Goal: Transaction & Acquisition: Purchase product/service

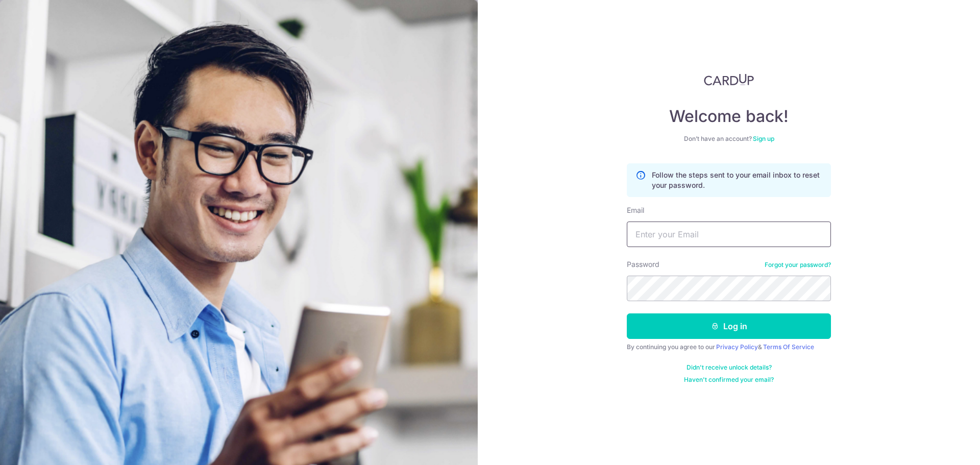
click at [711, 229] on input "Email" at bounding box center [729, 235] width 204 height 26
type input "alvinphang@hotmail.com"
click at [627, 313] on button "Log in" at bounding box center [729, 326] width 204 height 26
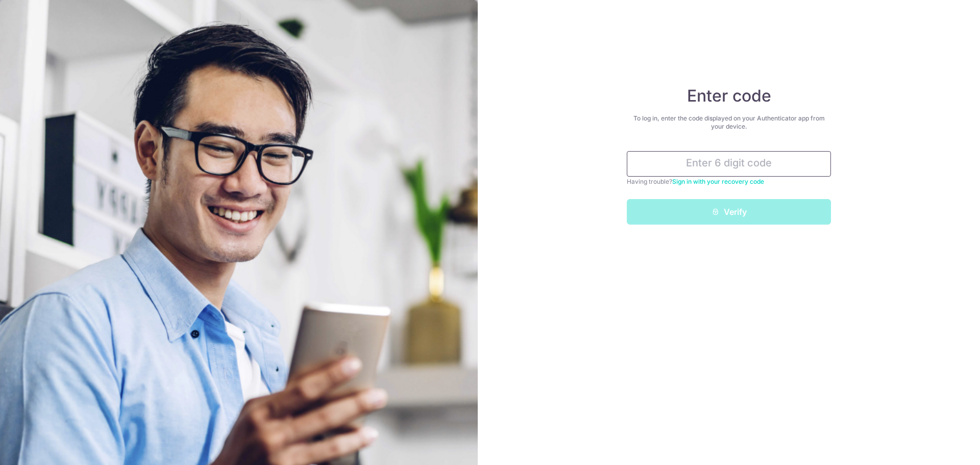
click at [694, 161] on input "text" at bounding box center [729, 164] width 204 height 26
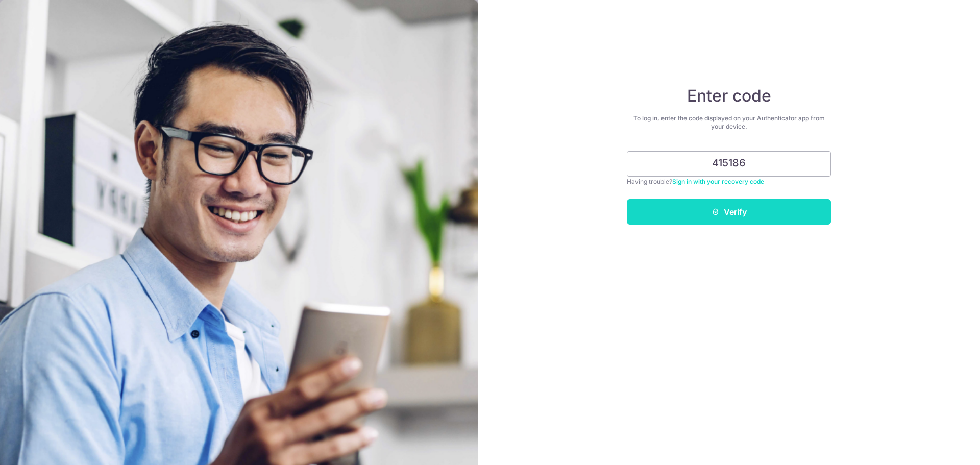
type input "415186"
click at [698, 207] on button "Verify" at bounding box center [729, 212] width 204 height 26
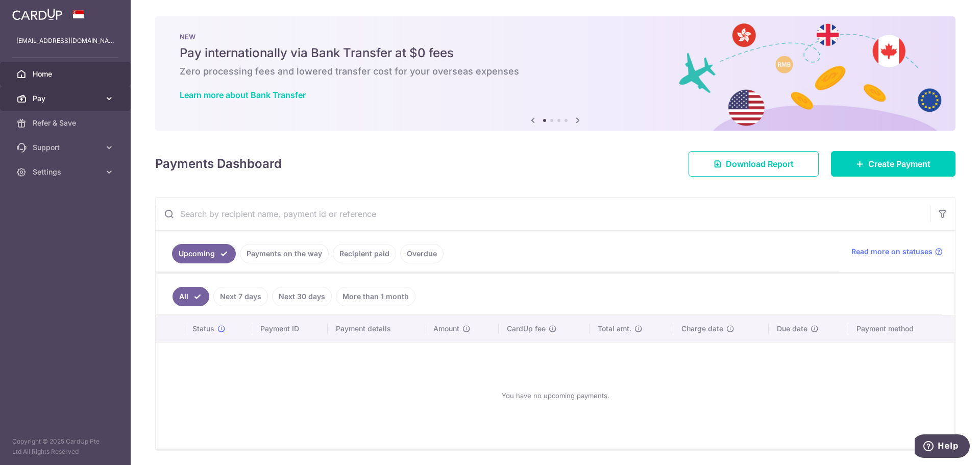
click at [82, 95] on span "Pay" at bounding box center [66, 98] width 67 height 10
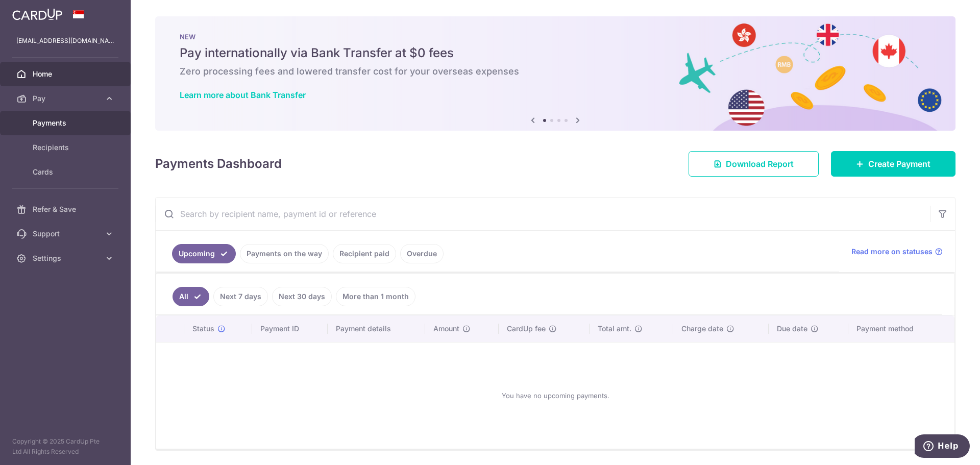
click at [96, 123] on span "Payments" at bounding box center [66, 123] width 67 height 10
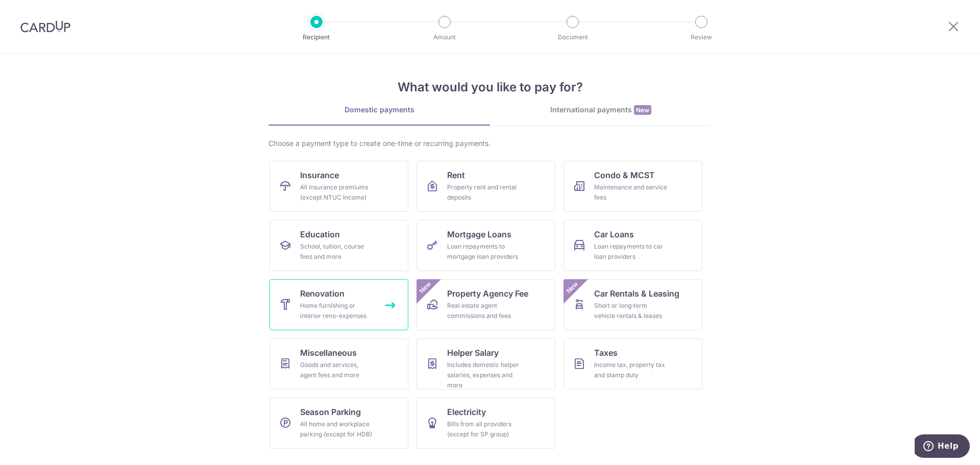
click at [340, 304] on div "Home furnishing or interior reno-expenses" at bounding box center [337, 311] width 74 height 20
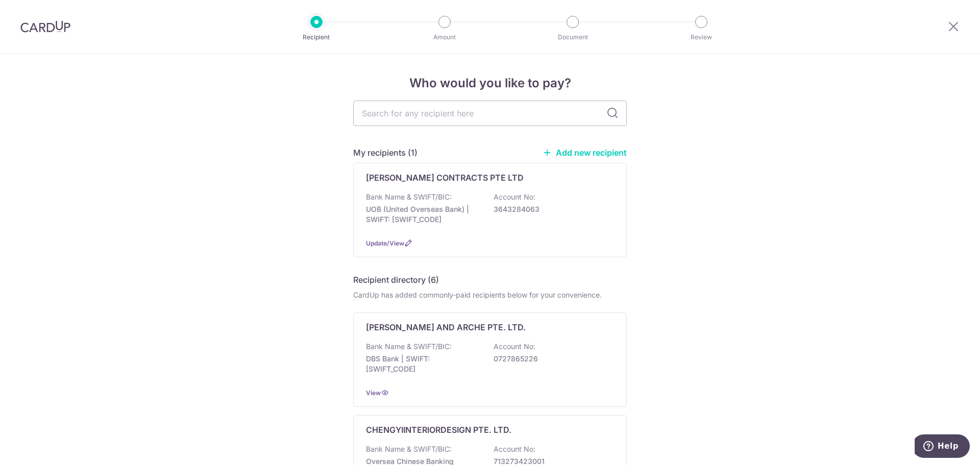
click at [590, 151] on link "Add new recipient" at bounding box center [585, 153] width 84 height 10
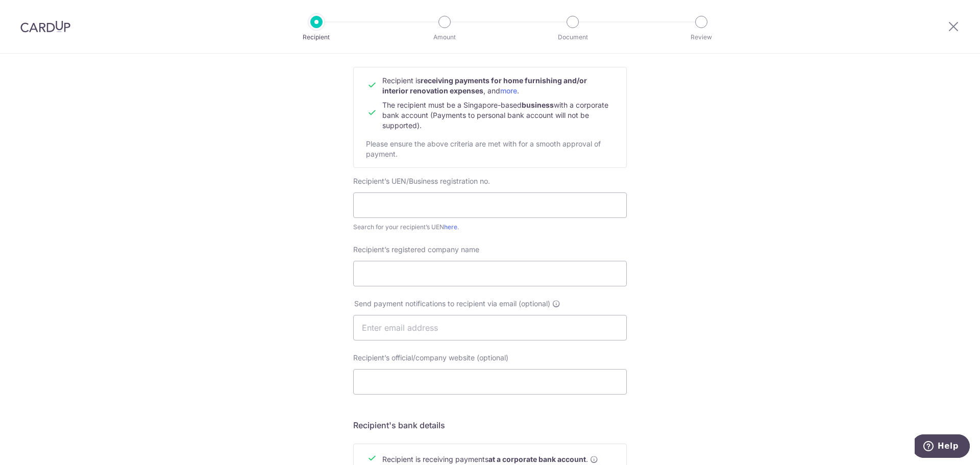
scroll to position [102, 0]
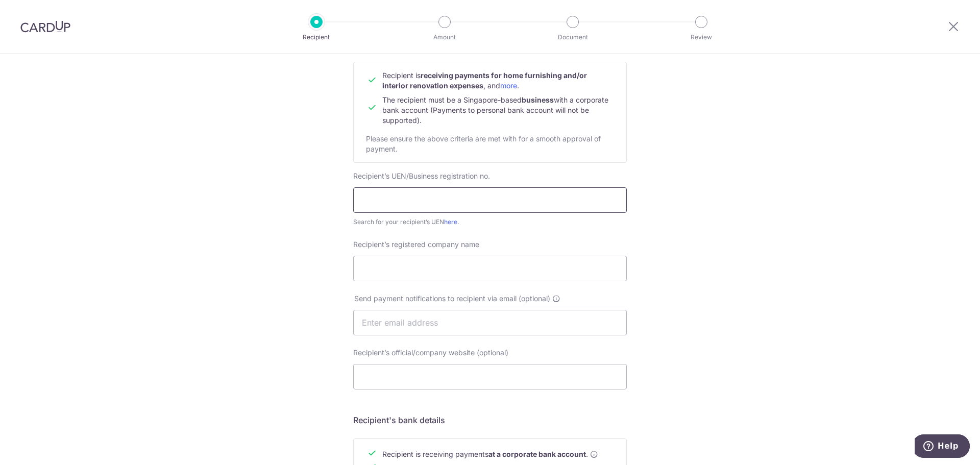
click at [415, 195] on input "text" at bounding box center [490, 200] width 274 height 26
paste input "202025825D"
type input "202025825D"
click at [420, 268] on input "Recipient’s registered company name" at bounding box center [490, 269] width 274 height 26
paste input "8DOORS PTE LTD"
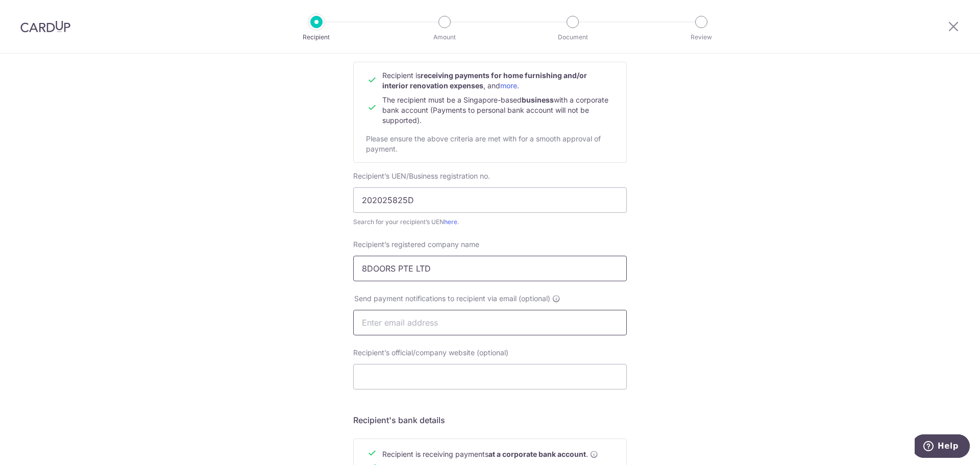
type input "8DOORS PTE LTD"
click at [423, 318] on input "text" at bounding box center [490, 323] width 274 height 26
click at [302, 290] on div "Who would you like to pay? Your recipient does not need a CardUp account to rec…" at bounding box center [490, 336] width 980 height 768
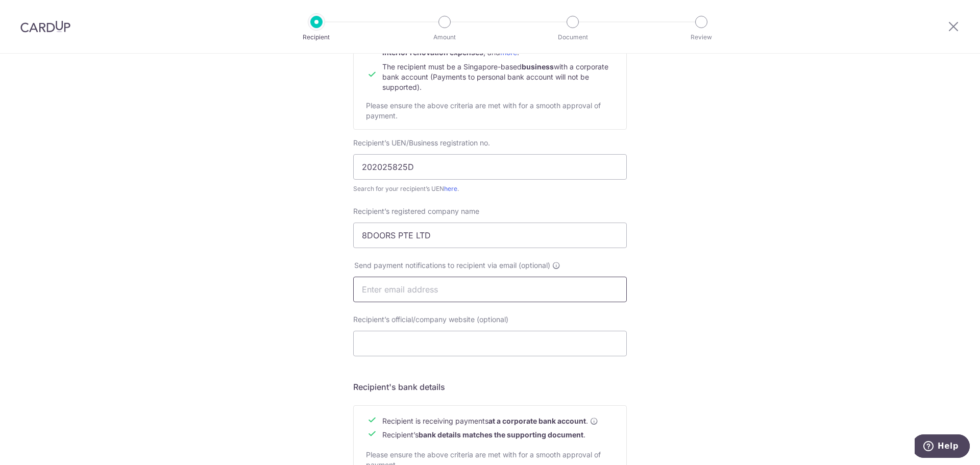
scroll to position [153, 0]
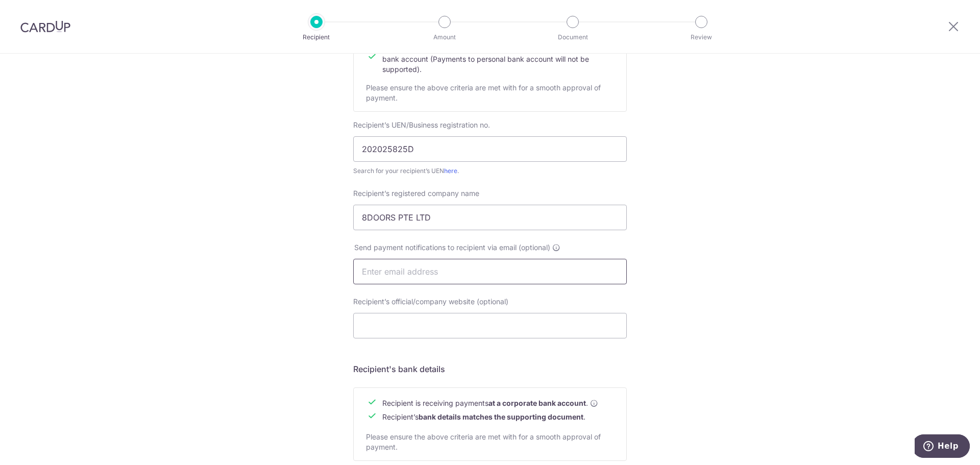
click at [415, 264] on input "text" at bounding box center [490, 272] width 274 height 26
type input "a"
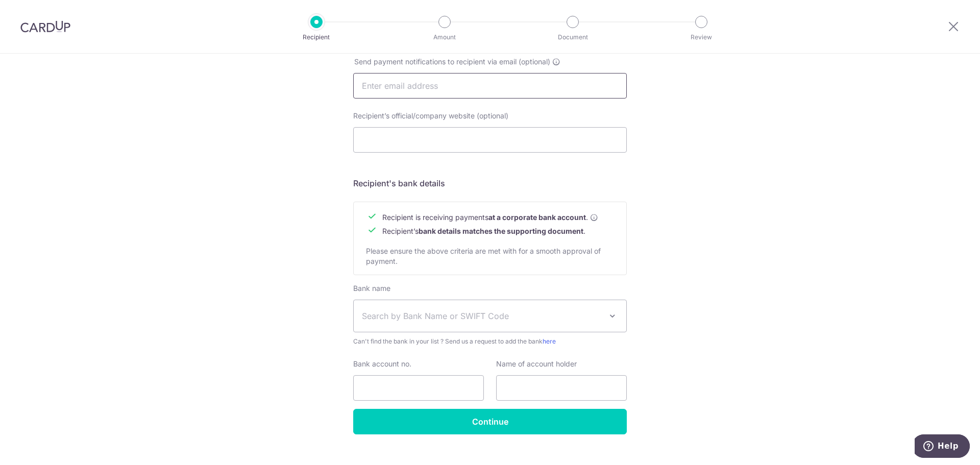
scroll to position [356, 0]
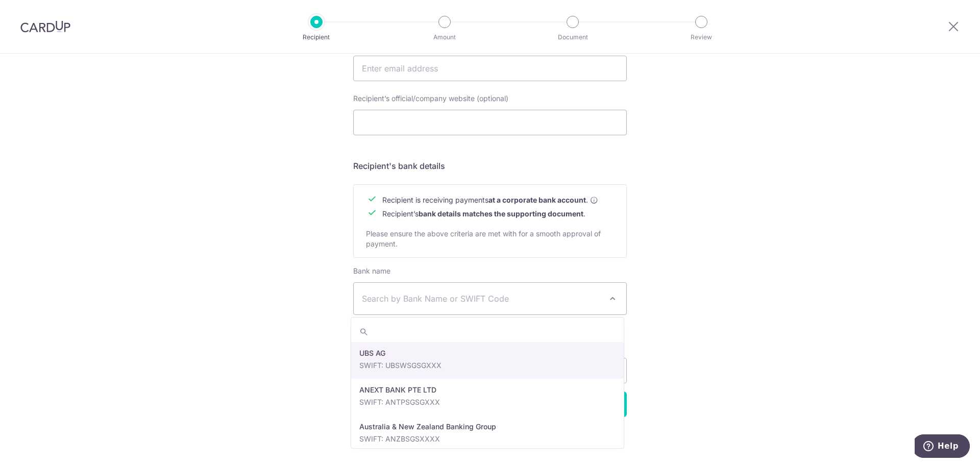
click at [446, 303] on span "Search by Bank Name or SWIFT Code" at bounding box center [482, 298] width 240 height 12
type input "uo"
select select "23668"
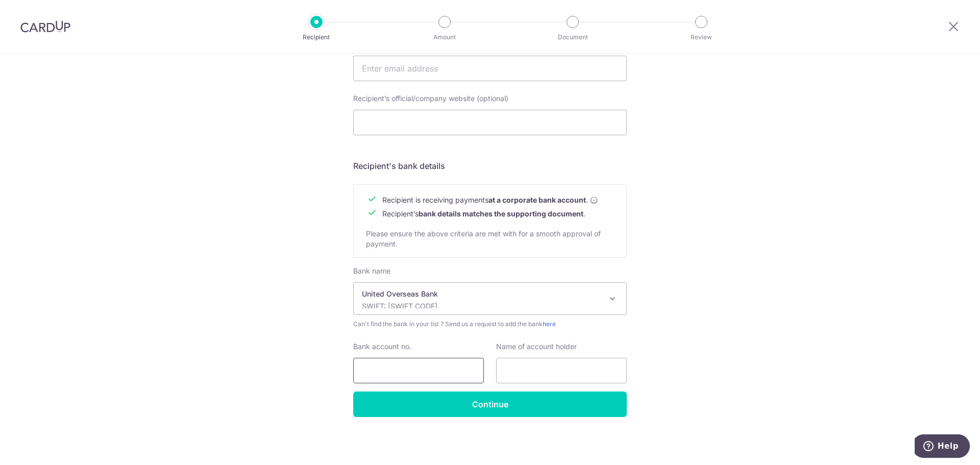
click at [402, 371] on input "Bank account no." at bounding box center [418, 371] width 131 height 26
paste input "357-315-313-6"
click at [378, 366] on input "357-315-313-6" at bounding box center [418, 371] width 131 height 26
click at [391, 370] on input "357315-313-6" at bounding box center [418, 371] width 131 height 26
click at [403, 369] on input "357315313-6" at bounding box center [418, 371] width 131 height 26
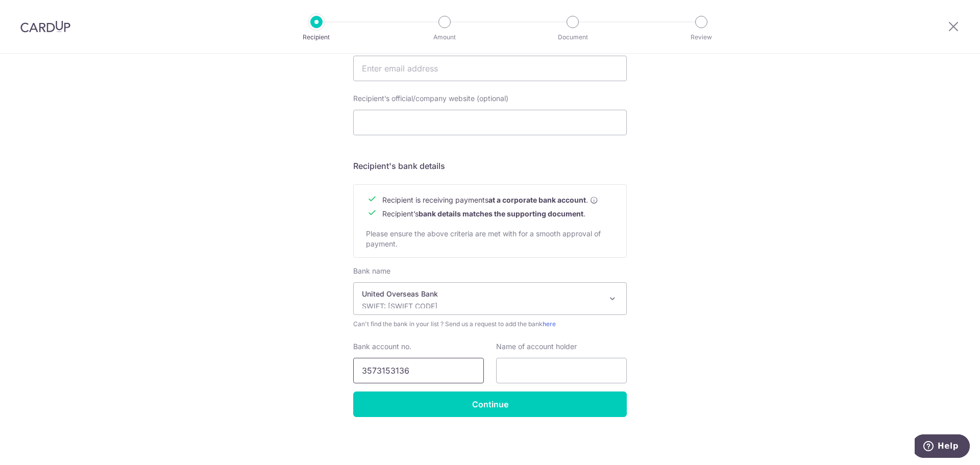
type input "3573153136"
click at [528, 370] on input "text" at bounding box center [561, 371] width 131 height 26
paste input "8DOORS PTE LIMITED"
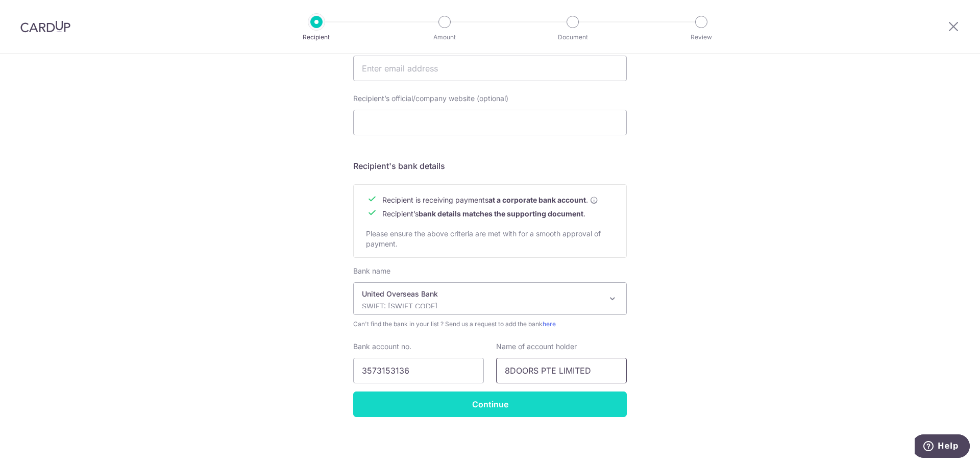
type input "8DOORS PTE LIMITED"
click at [510, 403] on input "Continue" at bounding box center [490, 404] width 274 height 26
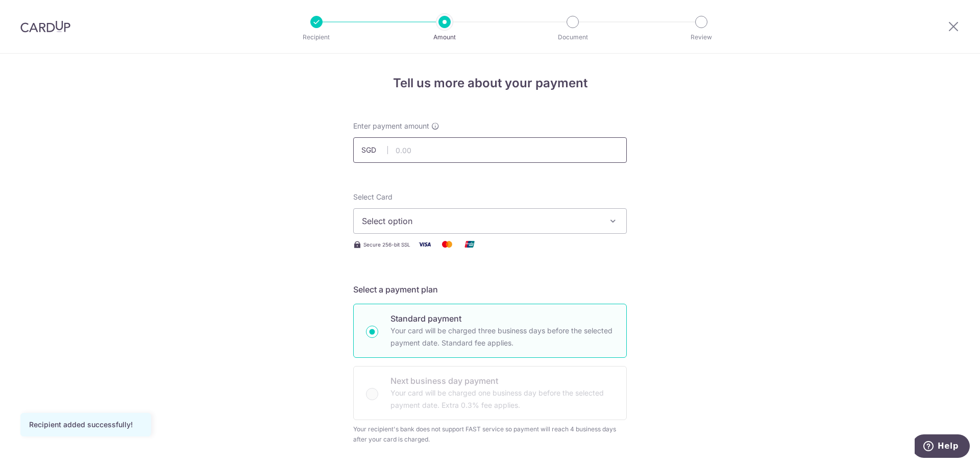
click at [458, 149] on input "text" at bounding box center [490, 150] width 274 height 26
type input "2,463.71"
click at [496, 222] on span "Select option" at bounding box center [481, 221] width 238 height 12
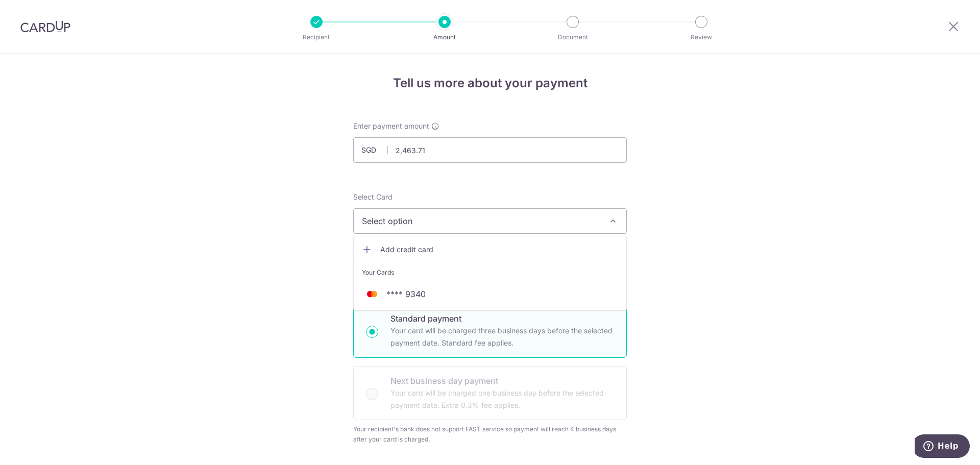
click at [504, 242] on link "Add credit card" at bounding box center [490, 249] width 273 height 18
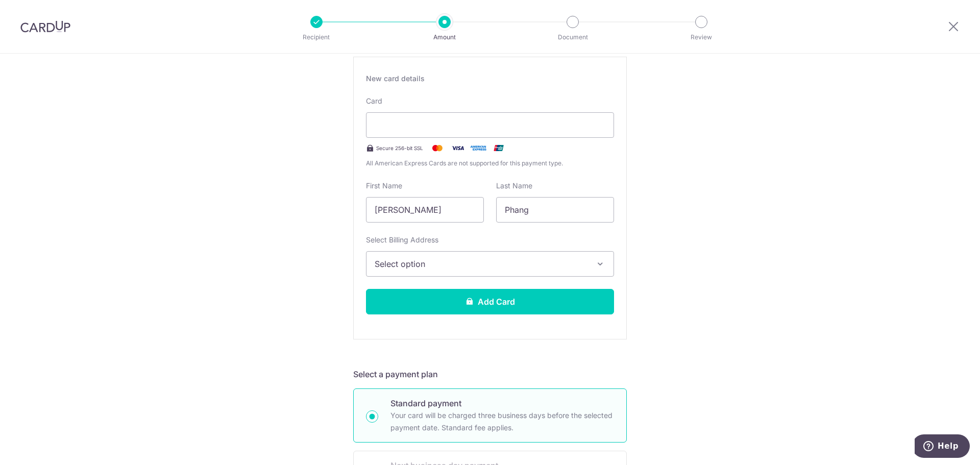
scroll to position [204, 0]
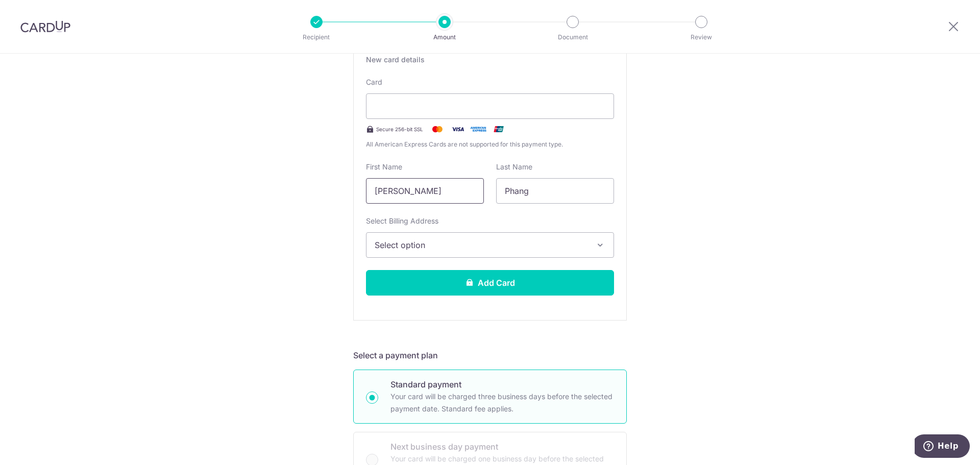
drag, startPoint x: 440, startPoint y: 184, endPoint x: 336, endPoint y: 188, distance: 103.7
type input "[PERSON_NAME]"
click at [528, 190] on input "Phang" at bounding box center [555, 191] width 118 height 26
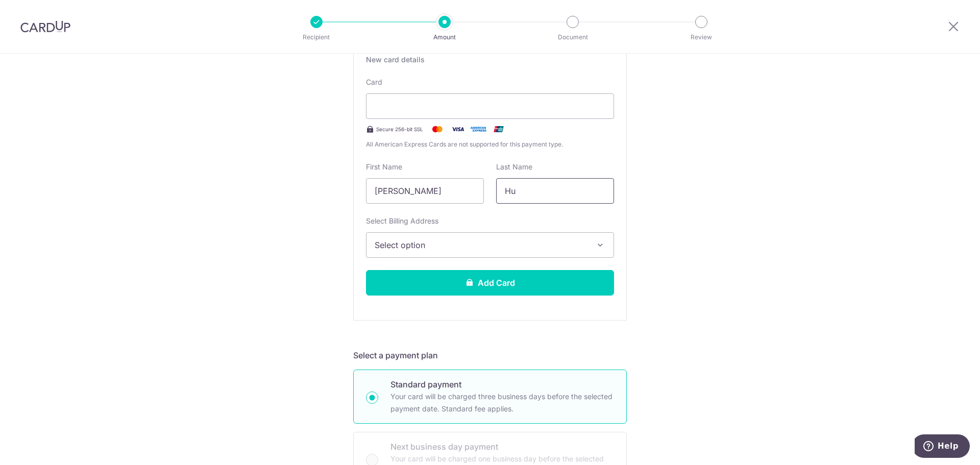
type input "Hu"
click at [514, 241] on span "Select option" at bounding box center [481, 245] width 212 height 12
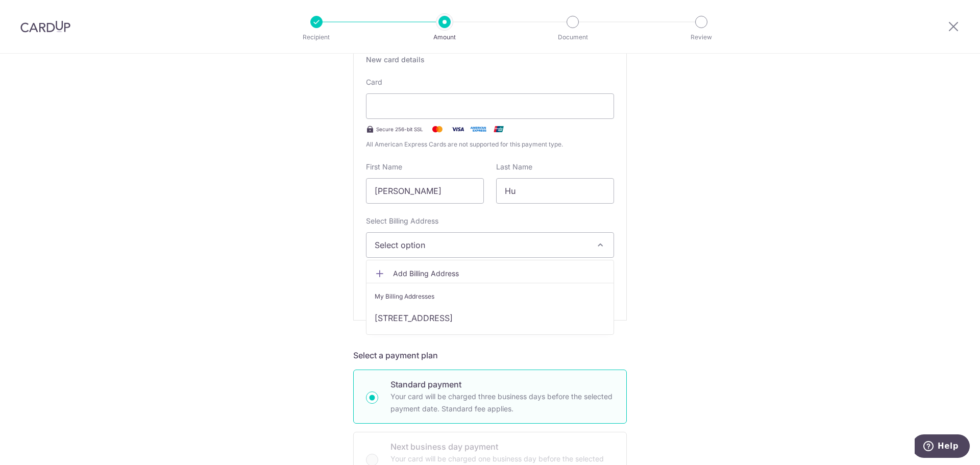
click at [482, 272] on span "Add Billing Address" at bounding box center [499, 273] width 212 height 10
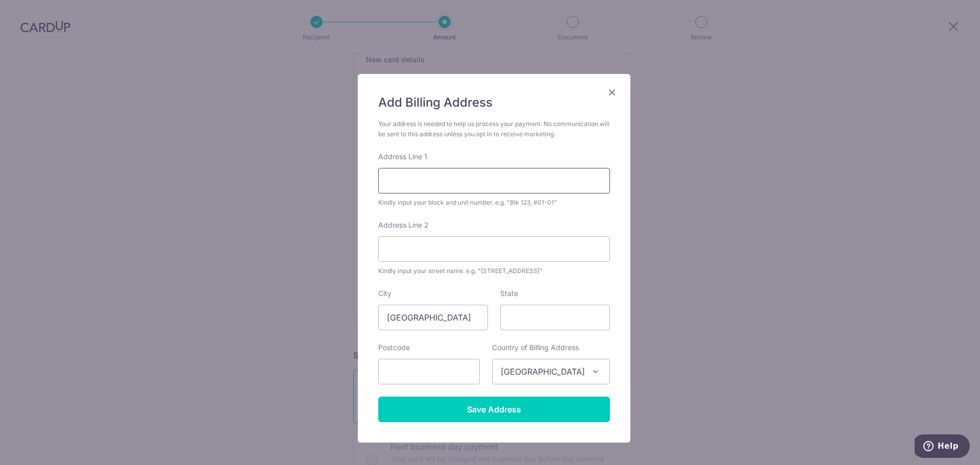
click at [444, 170] on input "Address Line 1" at bounding box center [494, 181] width 232 height 26
type input "89 DAWSON ROAD #39-08"
click at [467, 365] on input "text" at bounding box center [429, 372] width 102 height 26
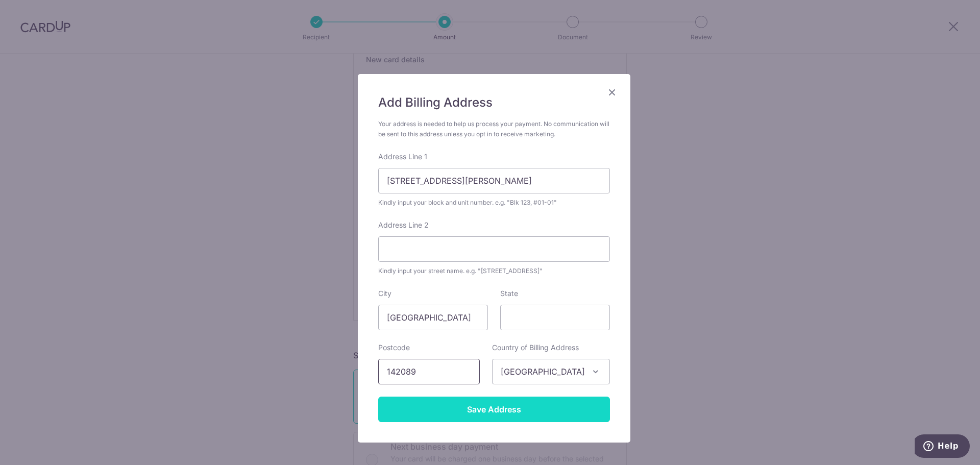
type input "142089"
click at [520, 405] on input "Save Address" at bounding box center [494, 410] width 232 height 26
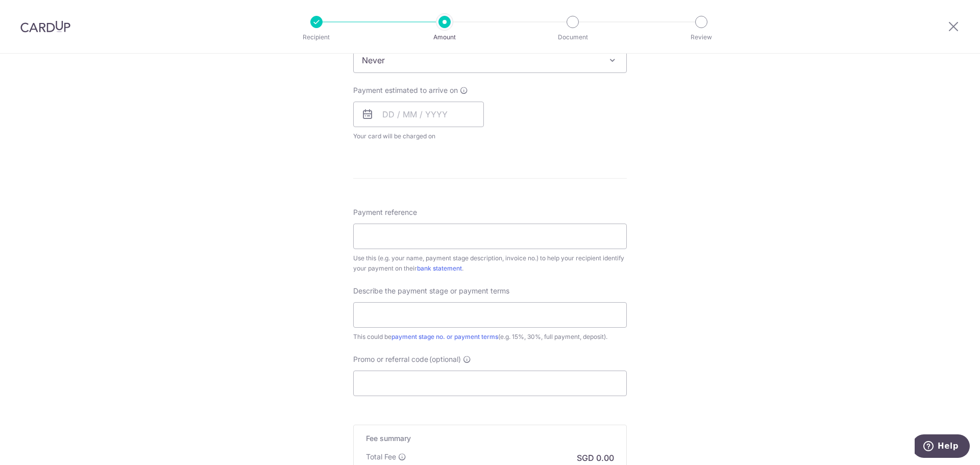
scroll to position [715, 0]
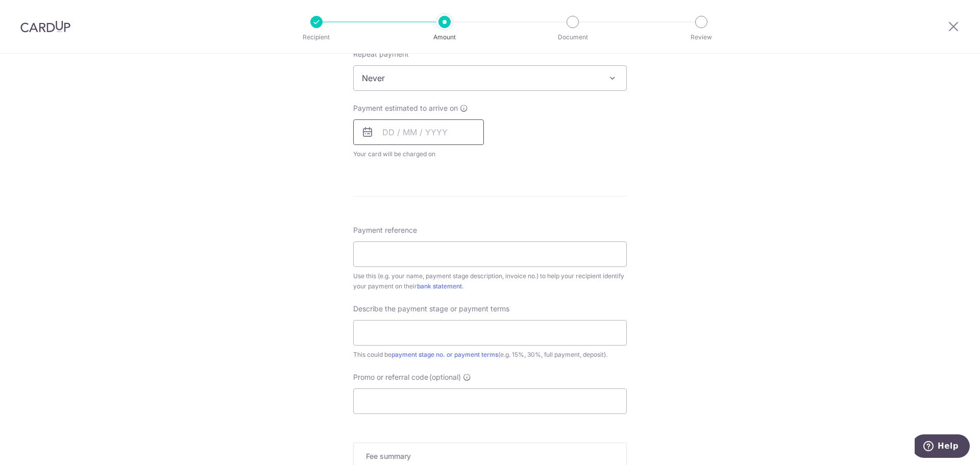
click at [411, 129] on input "text" at bounding box center [418, 132] width 131 height 26
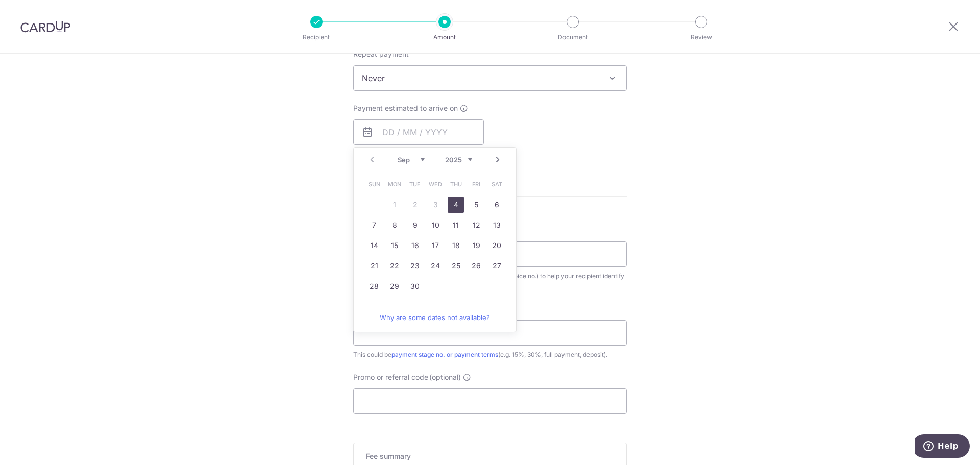
click at [455, 202] on link "4" at bounding box center [456, 205] width 16 height 16
type input "[DATE]"
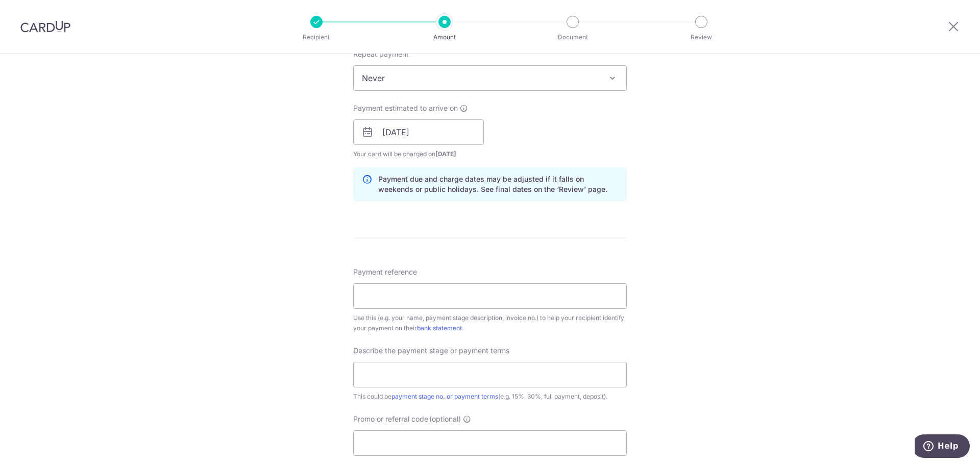
click at [416, 237] on form "Enter payment amount SGD 2,463.71 2463.71 Recipient added successfully! Select …" at bounding box center [490, 12] width 274 height 1213
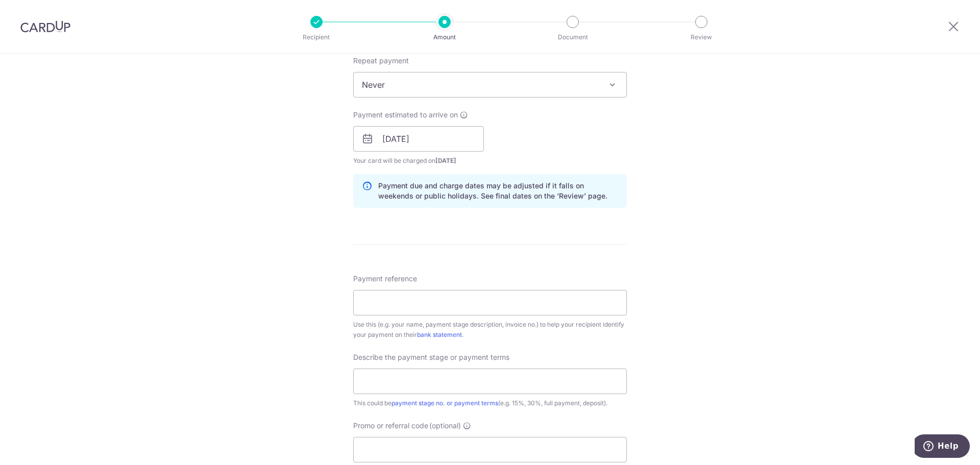
scroll to position [817, 0]
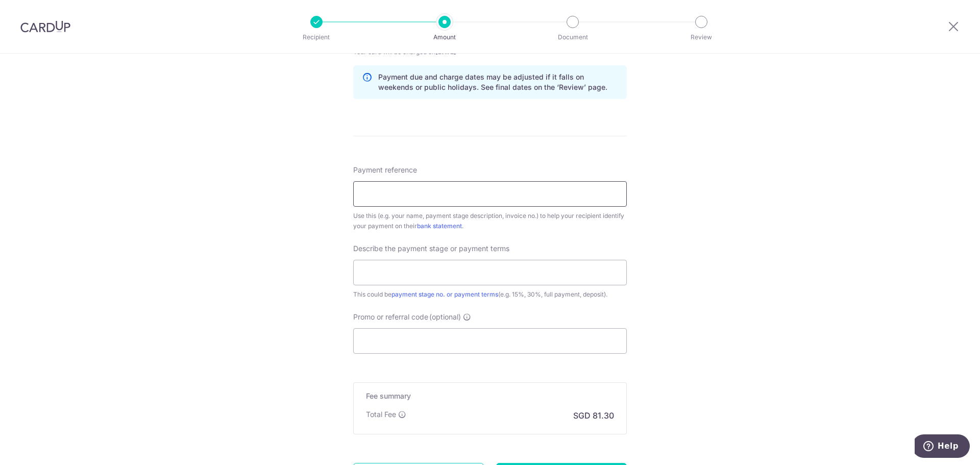
click at [410, 198] on input "Payment reference" at bounding box center [490, 194] width 274 height 26
click at [493, 165] on div "Payment reference Use this (e.g. your name, payment stage description, invoice …" at bounding box center [490, 198] width 274 height 66
click at [420, 191] on input "Payment reference" at bounding box center [490, 194] width 274 height 26
paste input "4730825"
type input "4730825 89 Dawson"
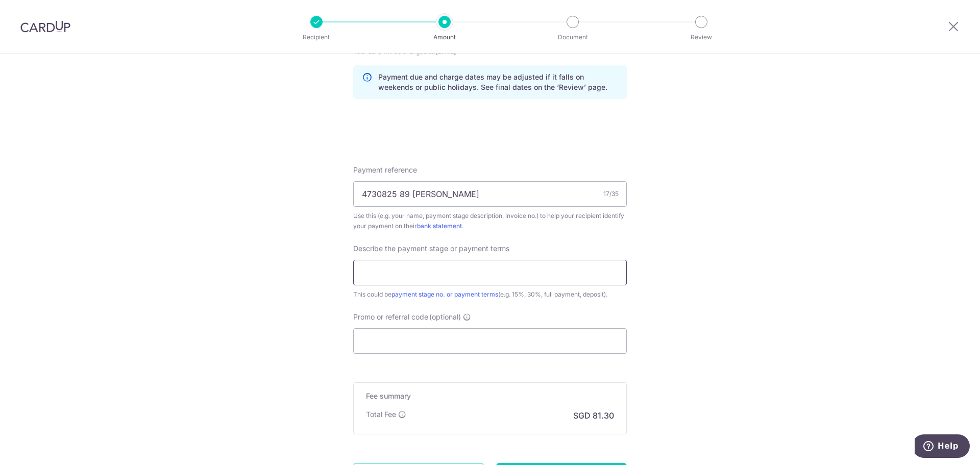
click at [547, 281] on input "text" at bounding box center [490, 273] width 274 height 26
type input "Full payment"
drag, startPoint x: 795, startPoint y: 256, endPoint x: 789, endPoint y: 252, distance: 7.5
drag, startPoint x: 393, startPoint y: 190, endPoint x: 403, endPoint y: 197, distance: 11.5
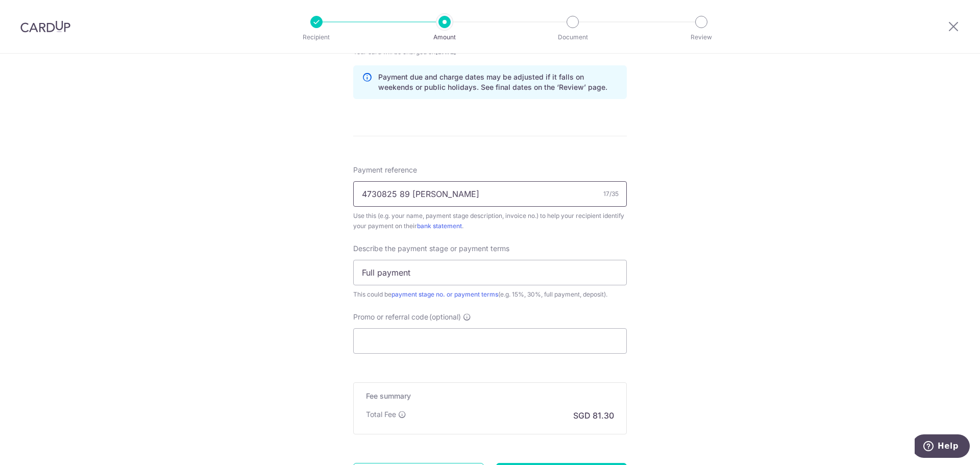
click at [393, 190] on input "4730825 89 Dawson" at bounding box center [490, 194] width 274 height 26
type input "4730825 - #39-08 89 [PERSON_NAME]"
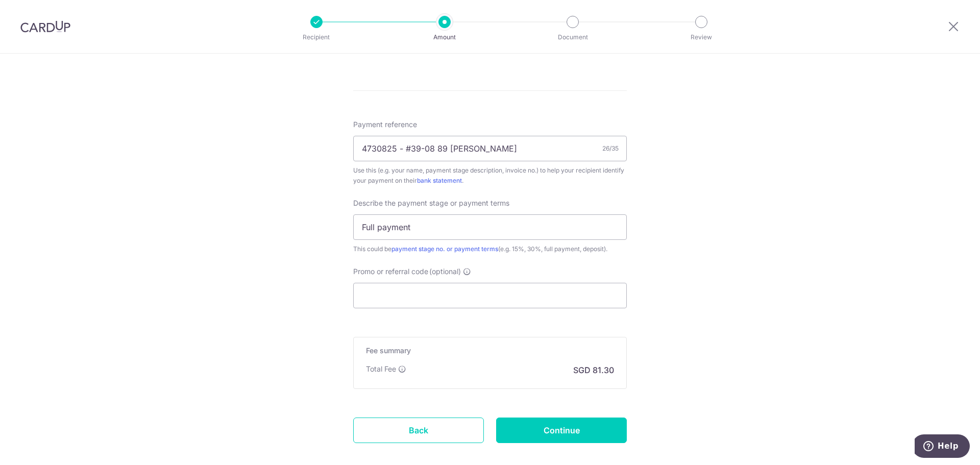
scroll to position [868, 0]
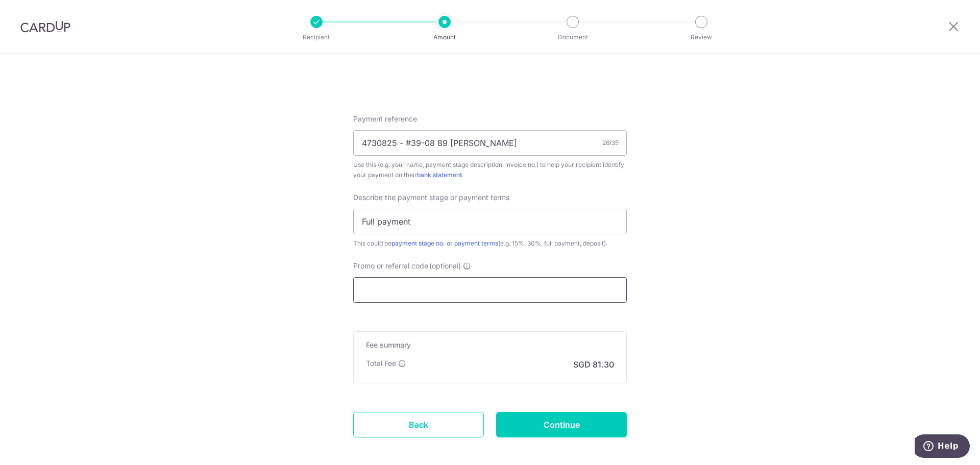
click at [438, 287] on input "Promo or referral code (optional)" at bounding box center [490, 290] width 274 height 26
paste input "RENO25ONE"
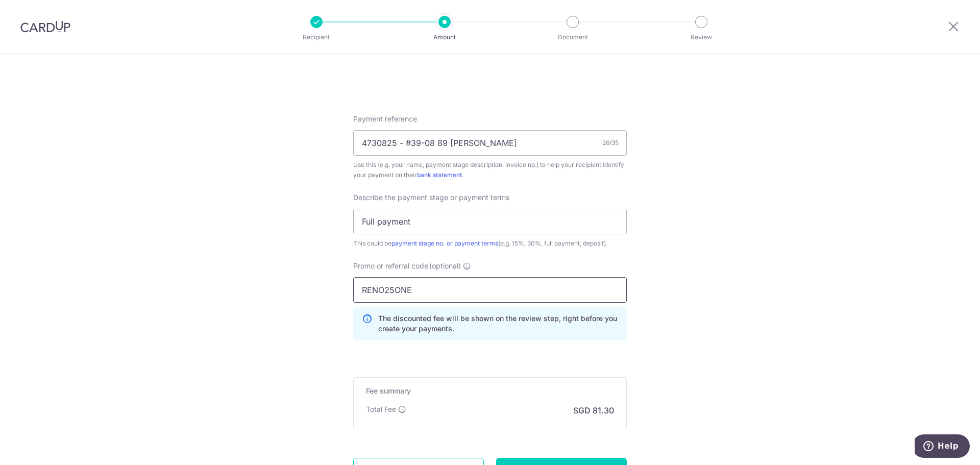
type input "RENO25ONE"
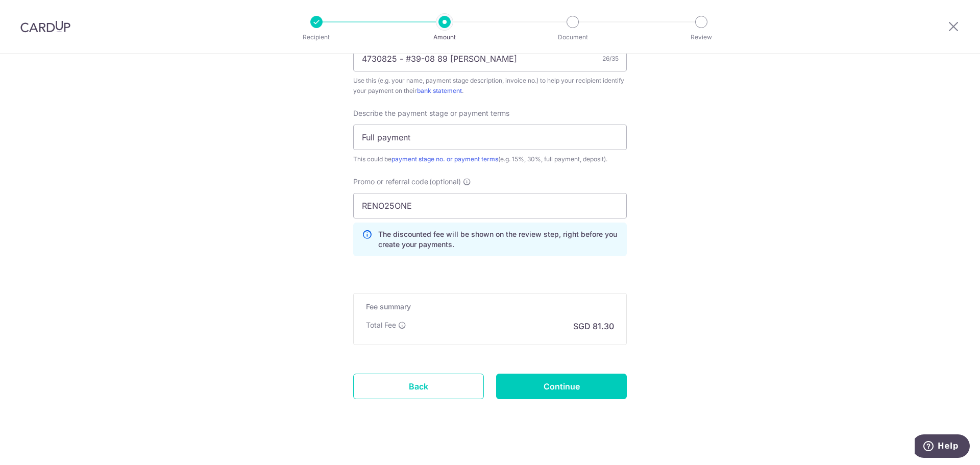
scroll to position [963, 0]
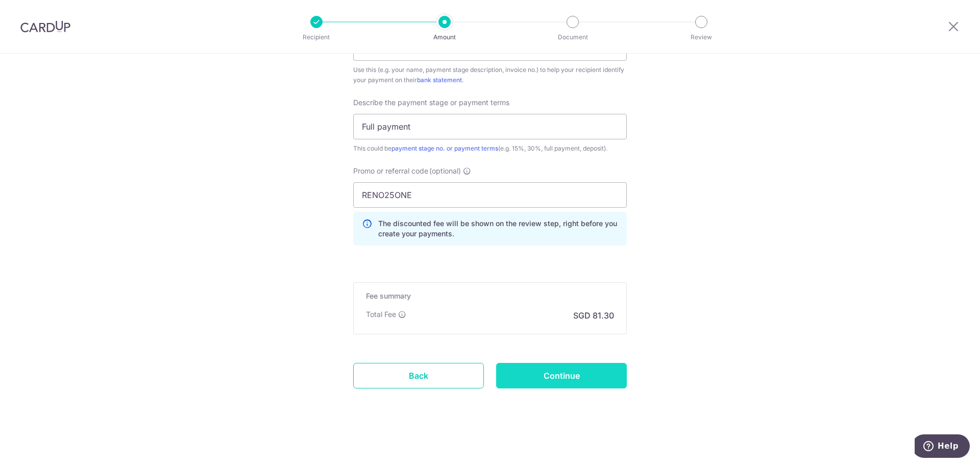
click at [573, 380] on input "Continue" at bounding box center [561, 376] width 131 height 26
type input "Create Schedule"
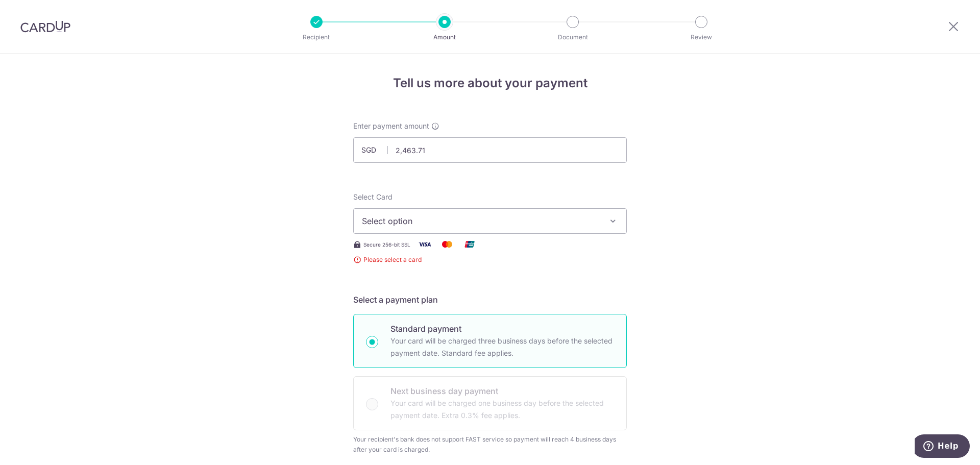
click at [446, 215] on span "Select option" at bounding box center [481, 221] width 238 height 12
click at [445, 245] on span "Add credit card" at bounding box center [499, 249] width 238 height 10
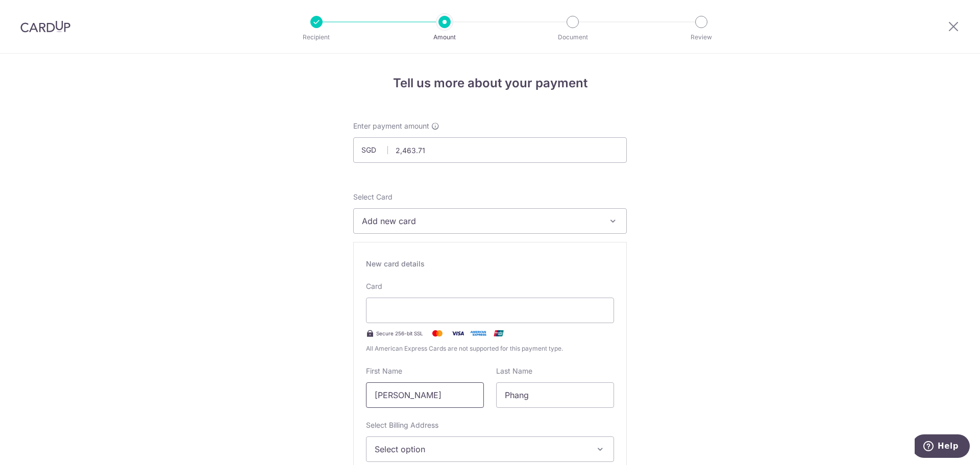
drag, startPoint x: 446, startPoint y: 397, endPoint x: 346, endPoint y: 399, distance: 100.1
type input "Hui Choo"
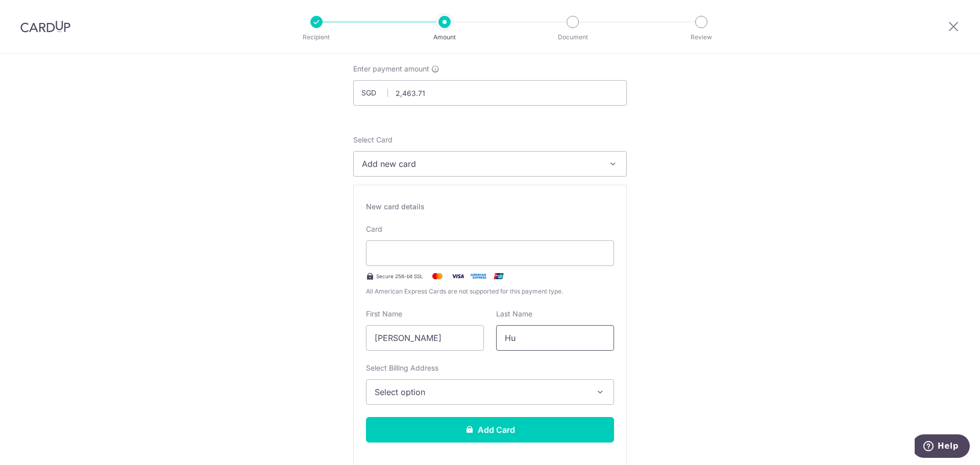
scroll to position [153, 0]
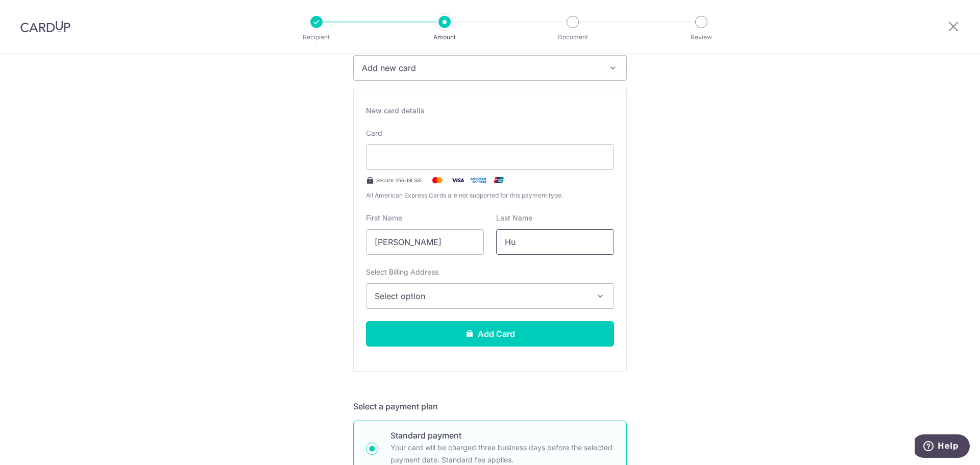
type input "Hu"
click at [453, 301] on span "Select option" at bounding box center [481, 296] width 212 height 12
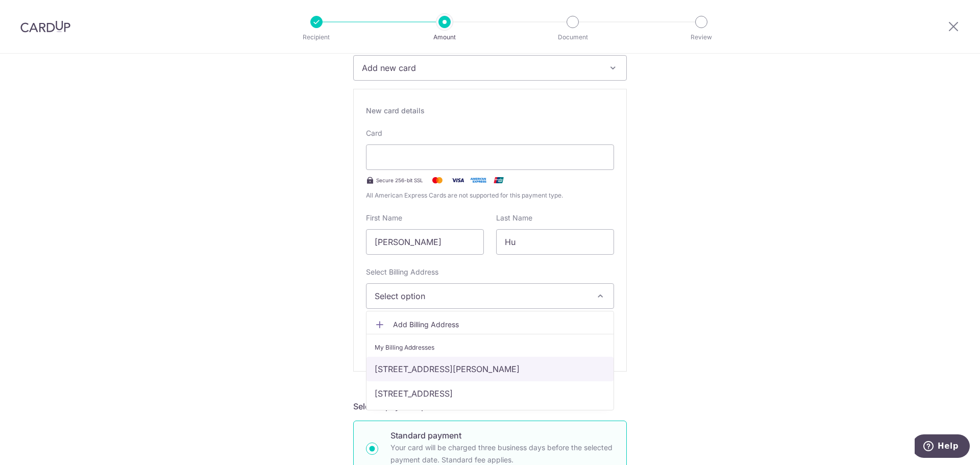
click at [467, 366] on link "[STREET_ADDRESS][PERSON_NAME]" at bounding box center [489, 369] width 247 height 25
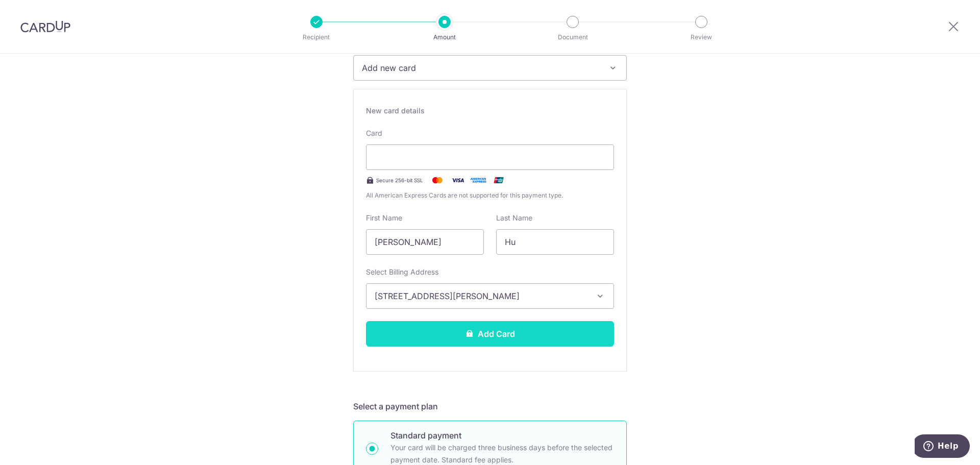
click at [495, 337] on button "Add Card" at bounding box center [490, 334] width 248 height 26
click at [508, 330] on button "Add Card" at bounding box center [490, 334] width 248 height 26
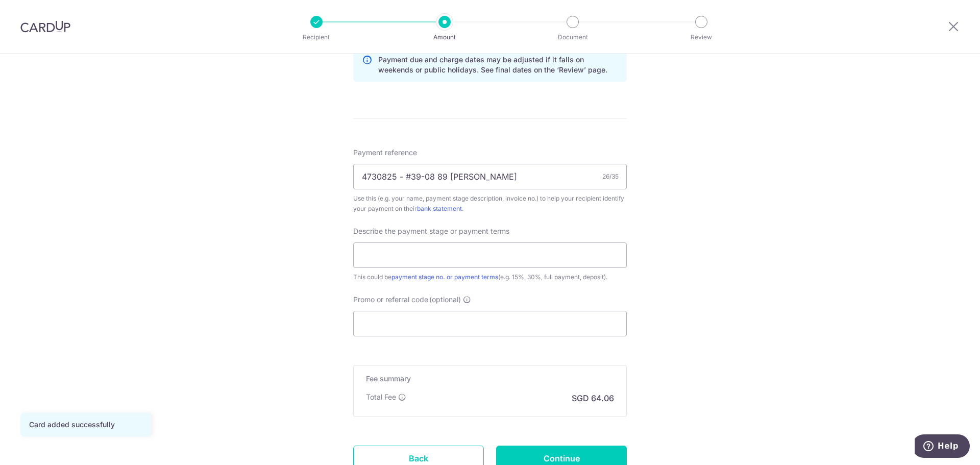
scroll to position [613, 0]
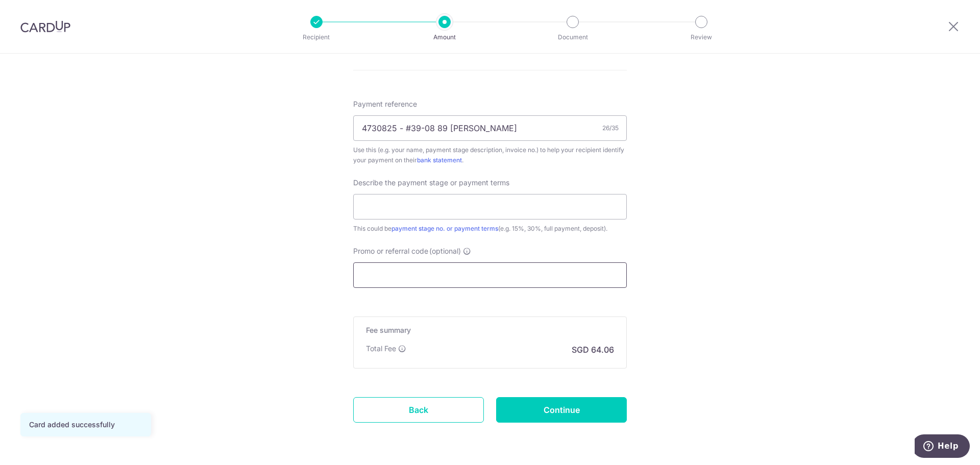
click at [477, 272] on input "Promo or referral code (optional)" at bounding box center [490, 275] width 274 height 26
paste input "RENO25ONE"
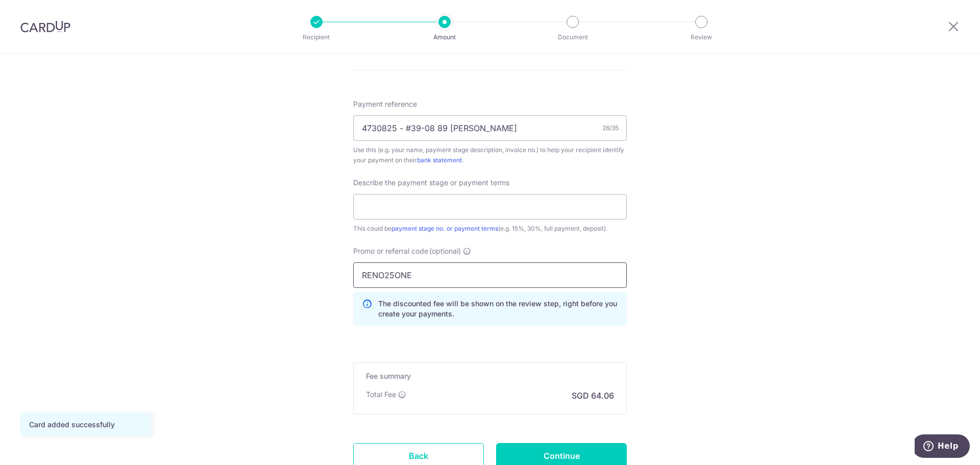
type input "RENO25ONE"
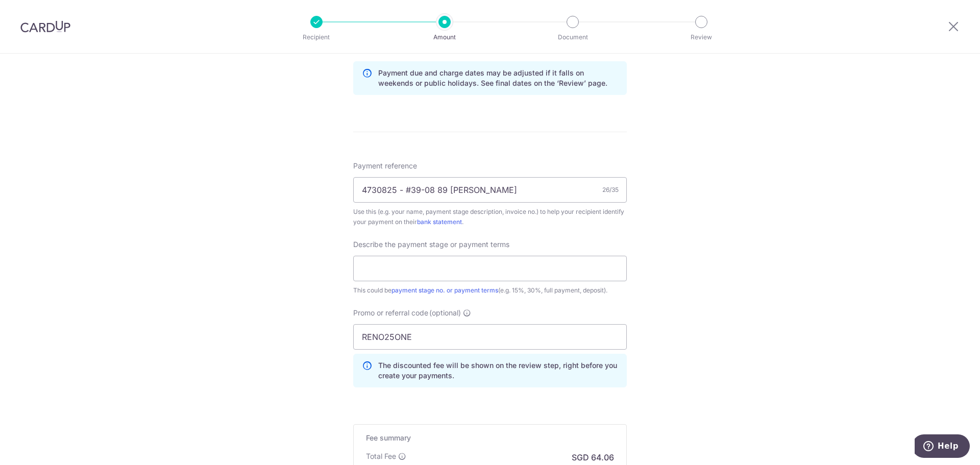
scroll to position [561, 0]
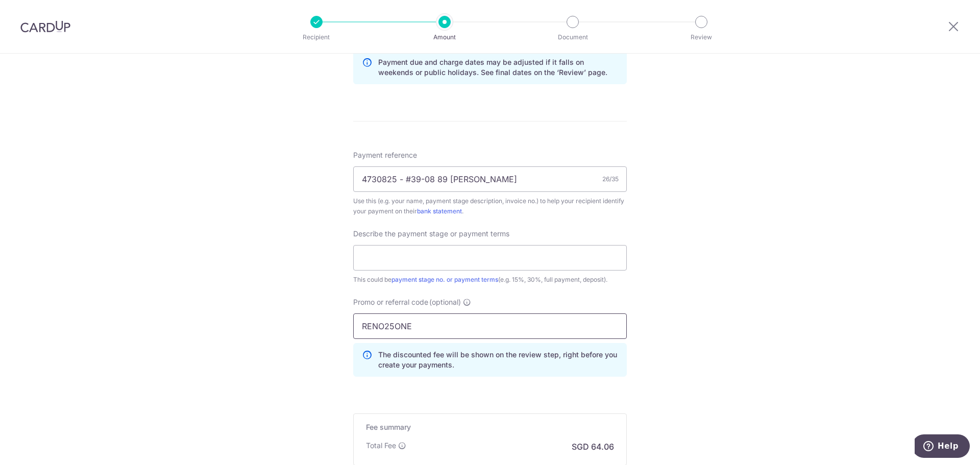
drag, startPoint x: 432, startPoint y: 331, endPoint x: 289, endPoint y: 328, distance: 143.0
click at [289, 328] on div "Tell us more about your payment Enter payment amount SGD 2,463.71 2463.71 Card …" at bounding box center [490, 44] width 980 height 1104
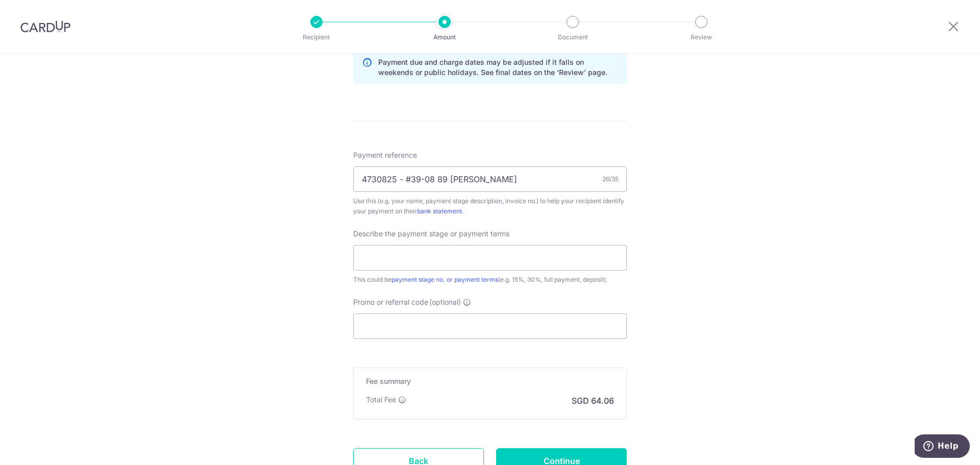
click at [447, 360] on form "Enter payment amount SGD 2,463.71 2463.71 Card added successfully Select Card *…" at bounding box center [490, 31] width 274 height 943
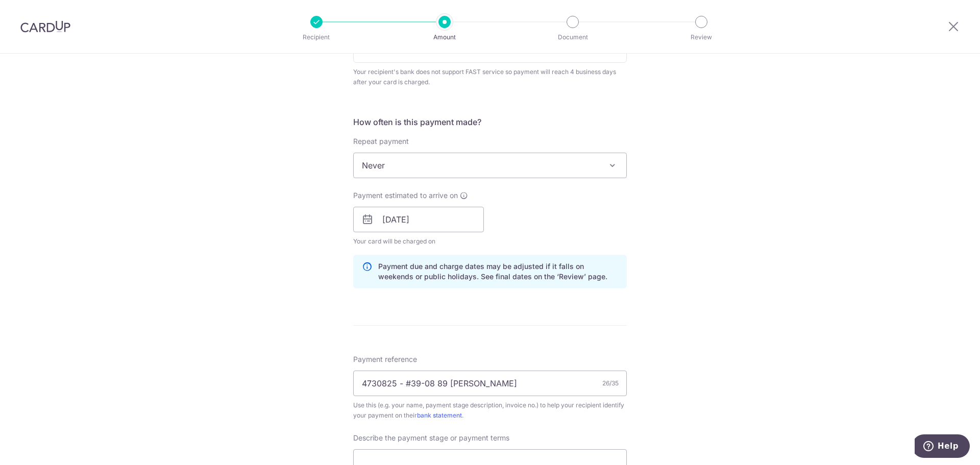
scroll to position [647, 0]
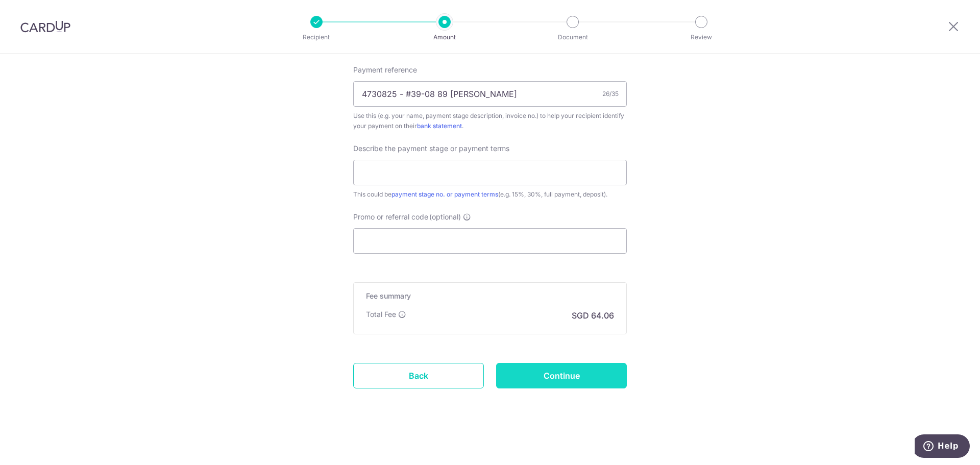
click at [524, 382] on input "Continue" at bounding box center [561, 376] width 131 height 26
type input "Create Schedule"
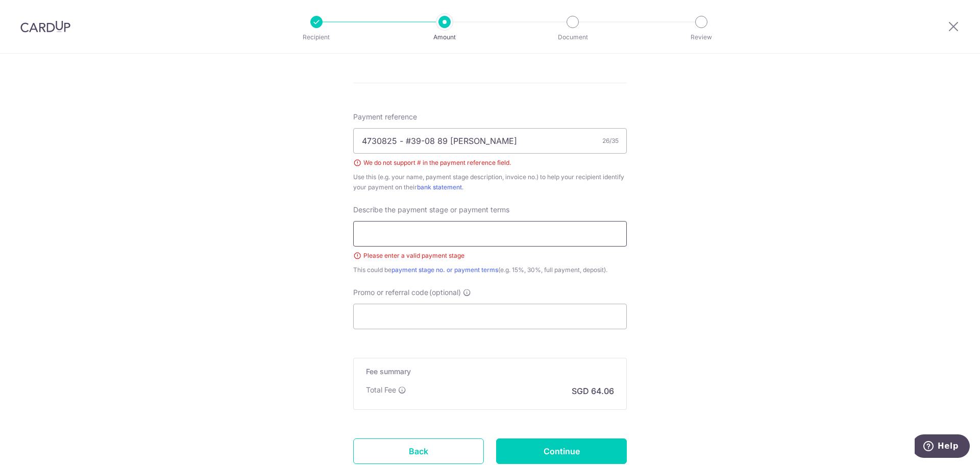
scroll to position [471, 0]
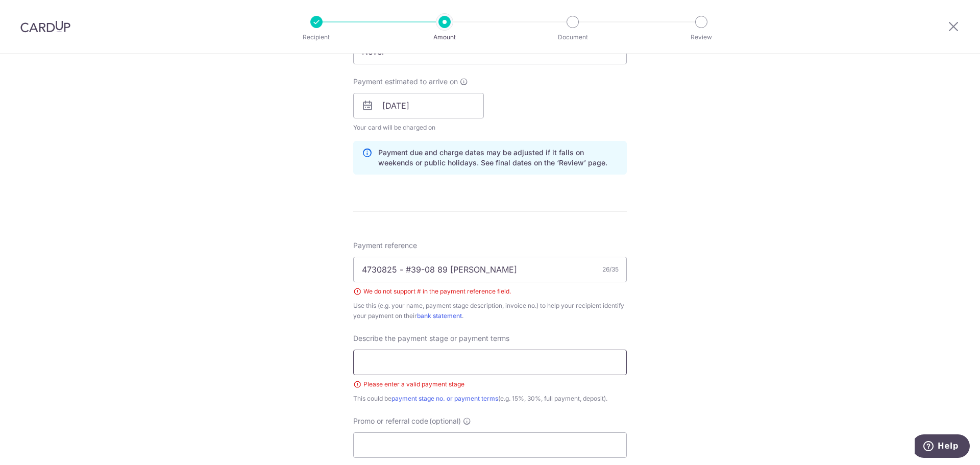
click at [462, 357] on input "text" at bounding box center [490, 363] width 274 height 26
click at [405, 266] on input "4730825 - #39-08 89 Dawson" at bounding box center [490, 270] width 274 height 26
click at [407, 267] on input "4730825 - #39-08 89 Dawson" at bounding box center [490, 270] width 274 height 26
type input "4730825 - 39-08 89 [PERSON_NAME]"
click at [401, 360] on input "text" at bounding box center [490, 363] width 274 height 26
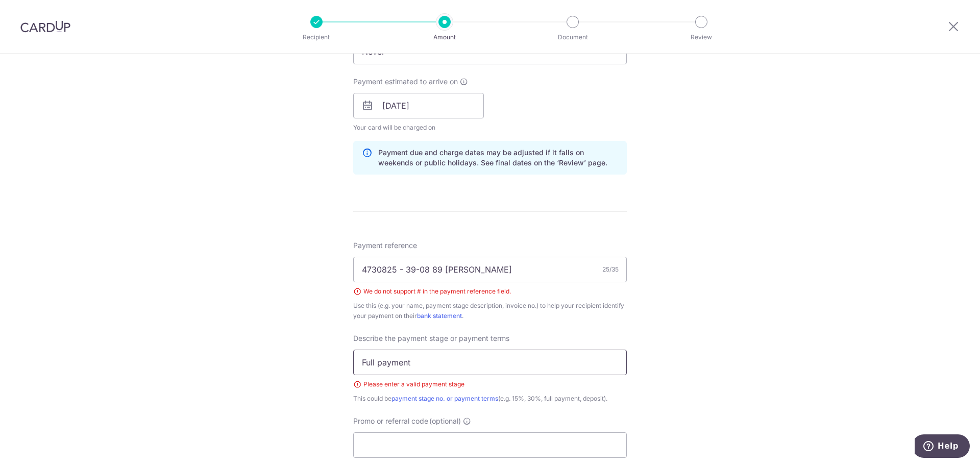
type input "Full payment"
click at [657, 332] on div "Tell us more about your payment Enter payment amount SGD 2,463.71 2463.71 Selec…" at bounding box center [490, 125] width 980 height 1087
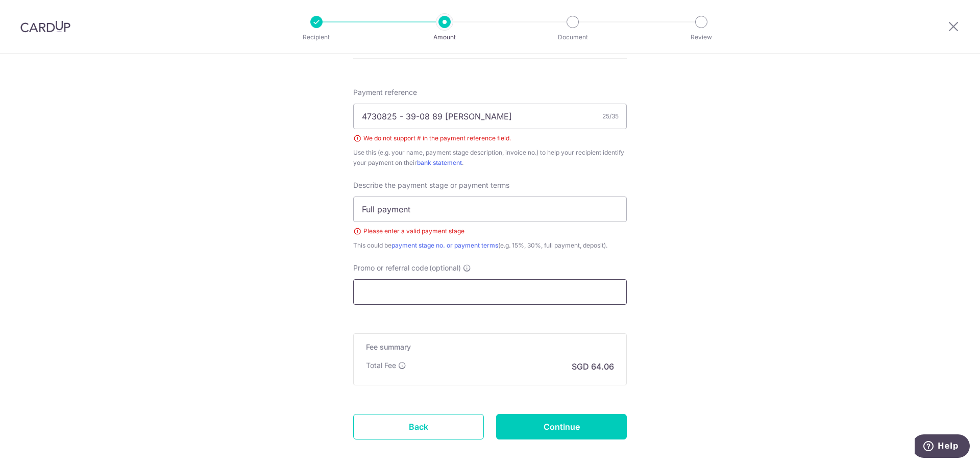
click at [492, 288] on input "Promo or referral code (optional)" at bounding box center [490, 292] width 274 height 26
paste input "RENO25ONE"
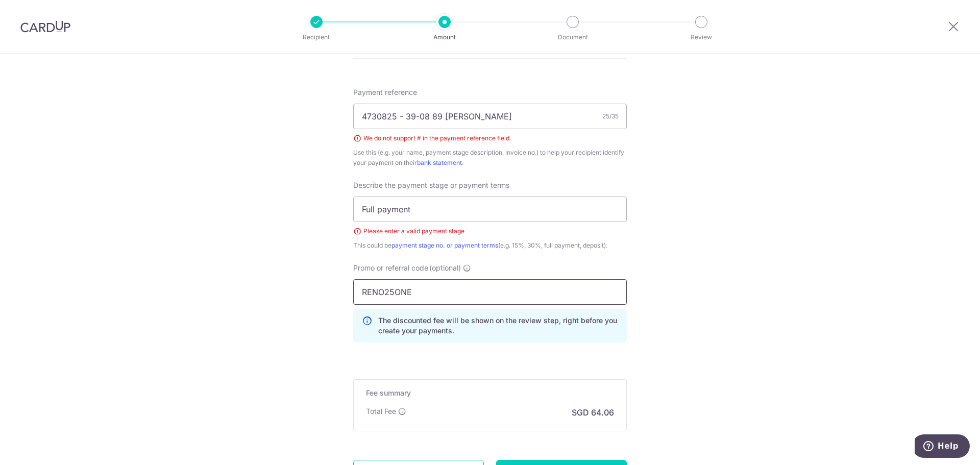
type input "RENO25ONE"
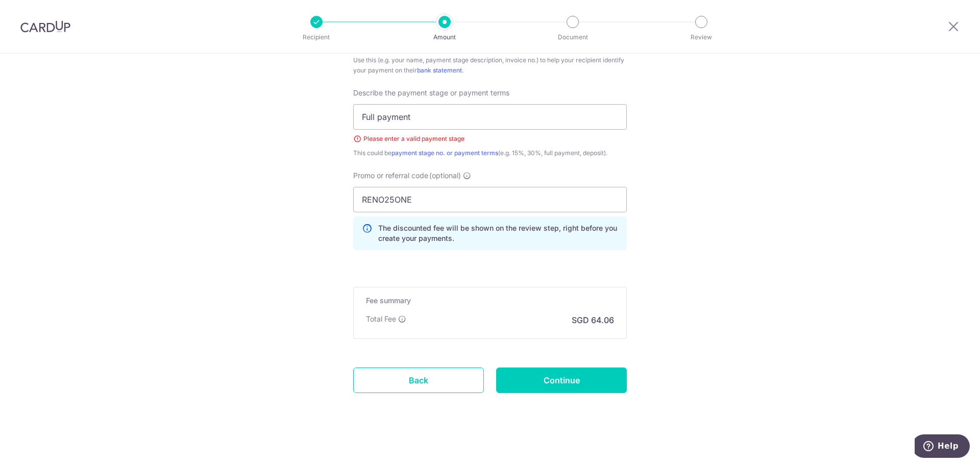
scroll to position [721, 0]
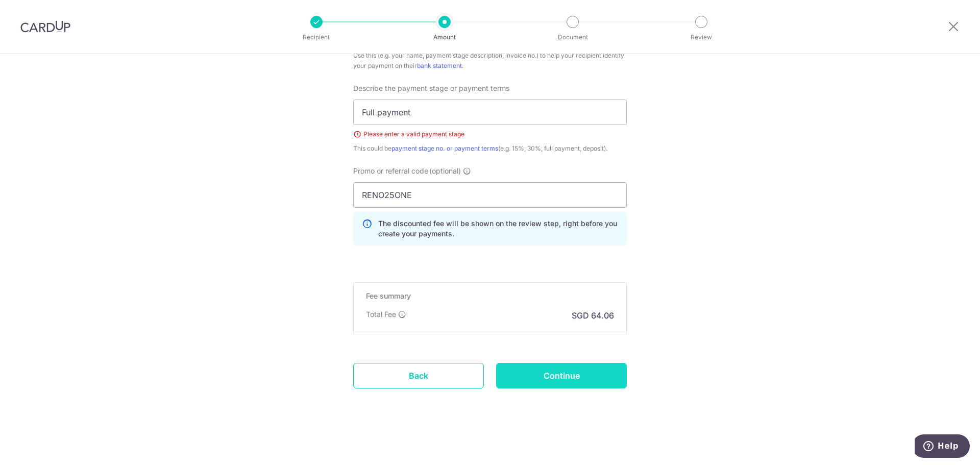
click at [541, 377] on input "Continue" at bounding box center [561, 376] width 131 height 26
type input "Create Schedule"
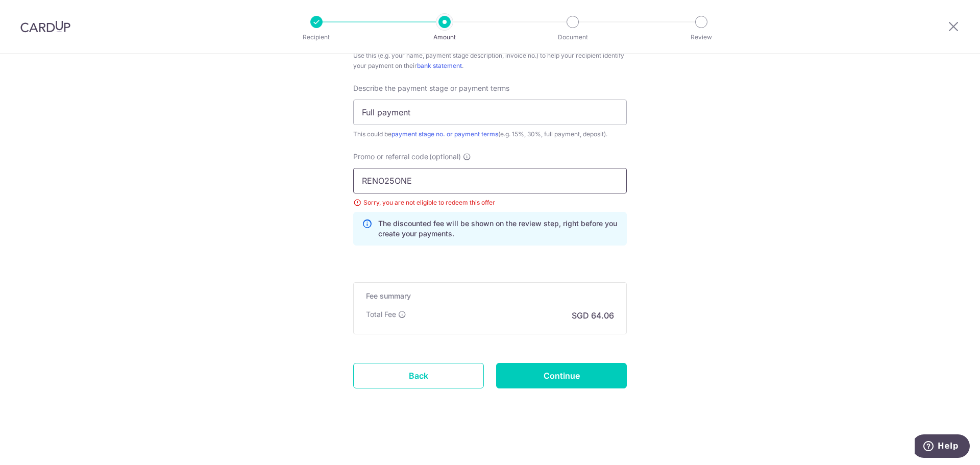
drag, startPoint x: 443, startPoint y: 174, endPoint x: 294, endPoint y: 181, distance: 148.7
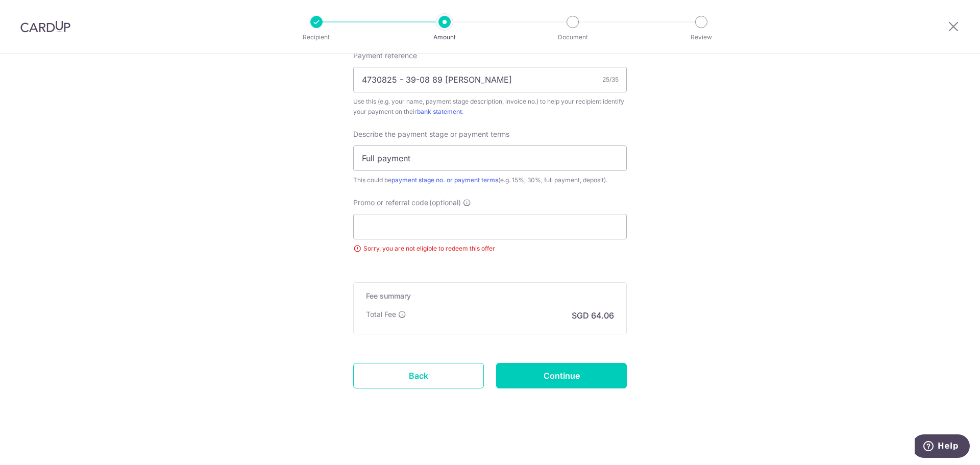
click at [616, 333] on div "Fee summary Base fee $ 64.06 Extend fee Next-day fee Total Fee SGD 64.06" at bounding box center [490, 308] width 274 height 52
click at [579, 382] on input "Continue" at bounding box center [561, 376] width 131 height 26
type input "Update Schedule"
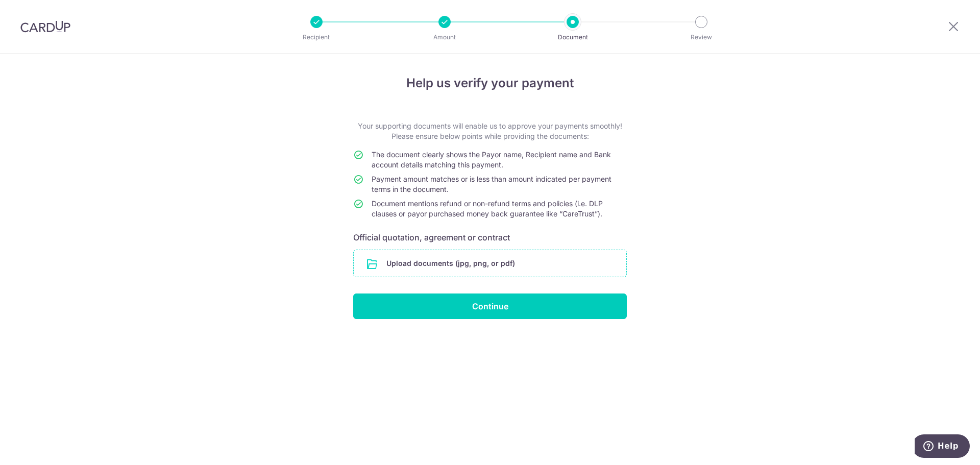
click at [489, 258] on input "file" at bounding box center [490, 263] width 273 height 27
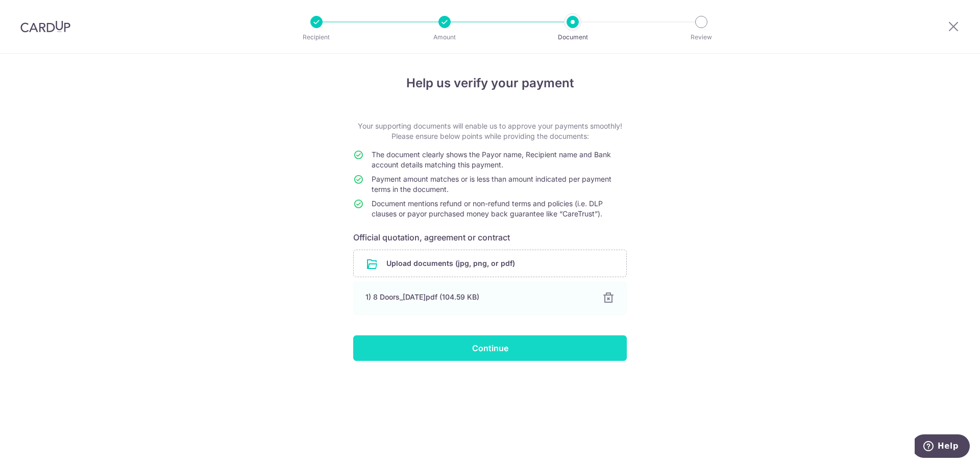
click at [488, 354] on input "Continue" at bounding box center [490, 348] width 274 height 26
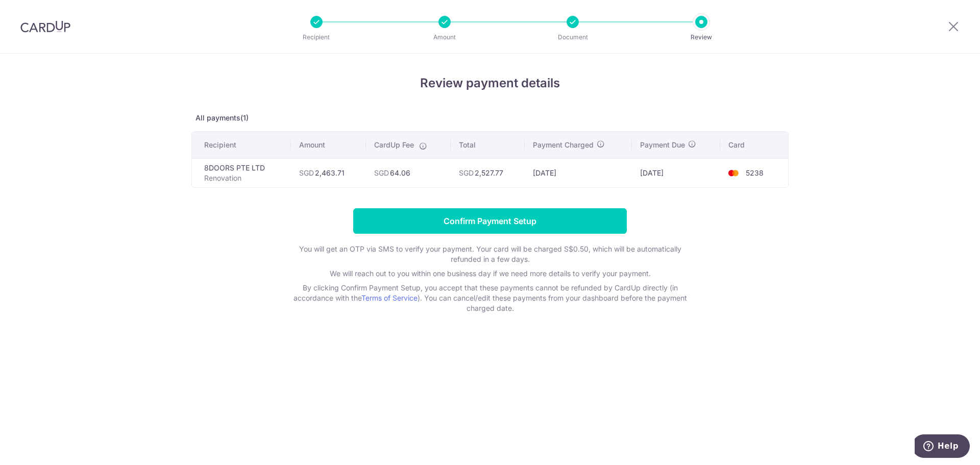
click at [677, 173] on td "[DATE]" at bounding box center [676, 172] width 88 height 29
click at [544, 172] on td "[DATE]" at bounding box center [579, 172] width 108 height 29
click at [470, 172] on span "SGD" at bounding box center [466, 172] width 15 height 9
click at [568, 32] on p "Document" at bounding box center [573, 37] width 76 height 10
click at [576, 20] on div at bounding box center [573, 22] width 12 height 12
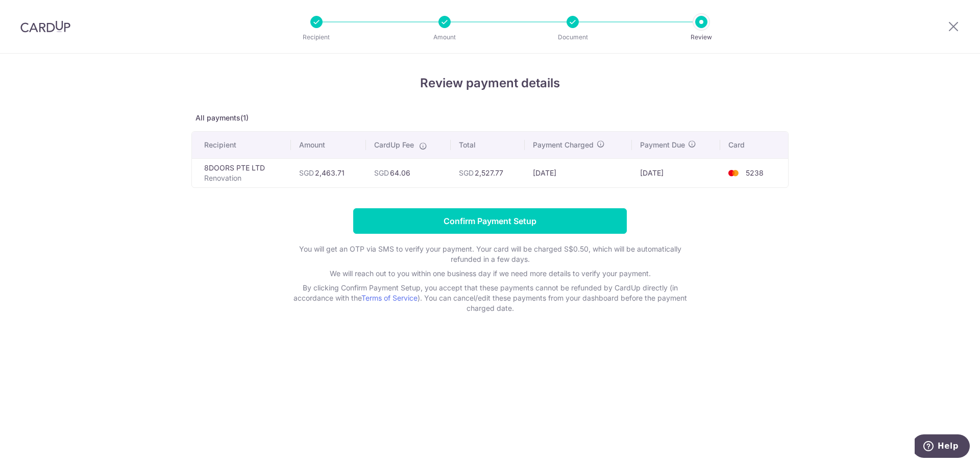
click at [747, 176] on span "5238" at bounding box center [755, 172] width 18 height 9
click at [575, 37] on p "Document" at bounding box center [573, 37] width 76 height 10
click at [439, 29] on div "Recipient Amount Document Review" at bounding box center [509, 26] width 438 height 53
drag, startPoint x: 953, startPoint y: 25, endPoint x: 521, endPoint y: 52, distance: 433.2
click at [953, 25] on icon at bounding box center [953, 26] width 12 height 13
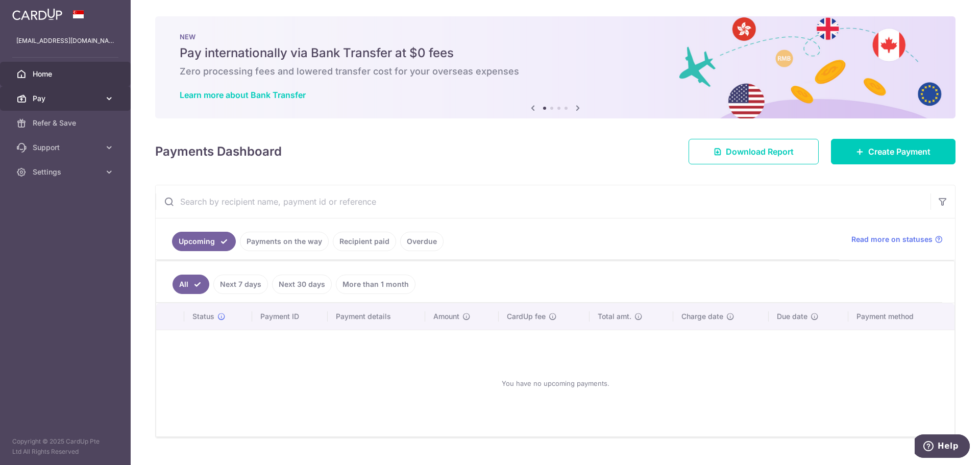
click at [56, 95] on span "Pay" at bounding box center [66, 98] width 67 height 10
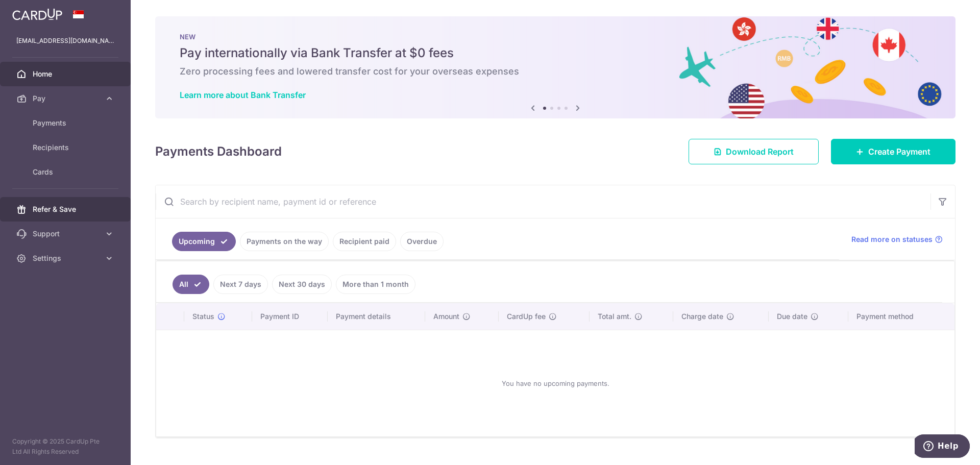
click at [67, 213] on span "Refer & Save" at bounding box center [66, 209] width 67 height 10
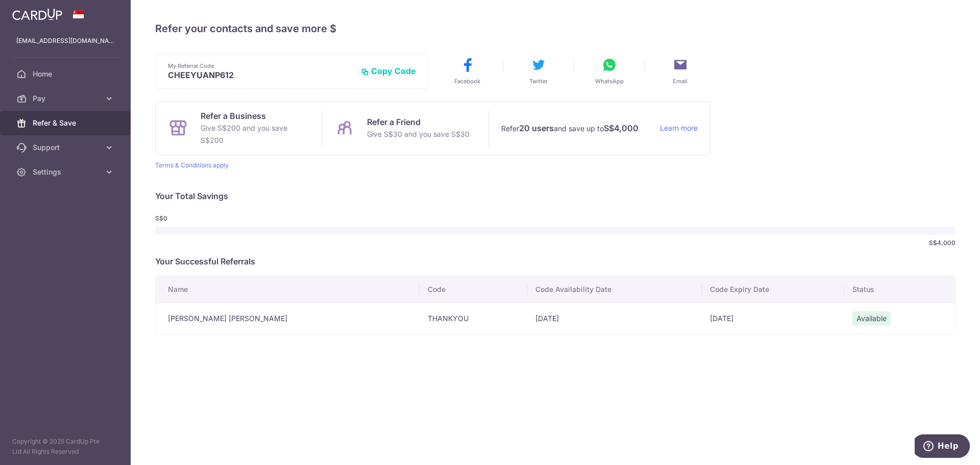
click at [420, 316] on td "THANKYOU" at bounding box center [474, 318] width 108 height 31
copy td "THANKYOU"
click at [70, 99] on span "Pay" at bounding box center [66, 98] width 67 height 10
click at [90, 128] on link "Payments" at bounding box center [65, 123] width 131 height 25
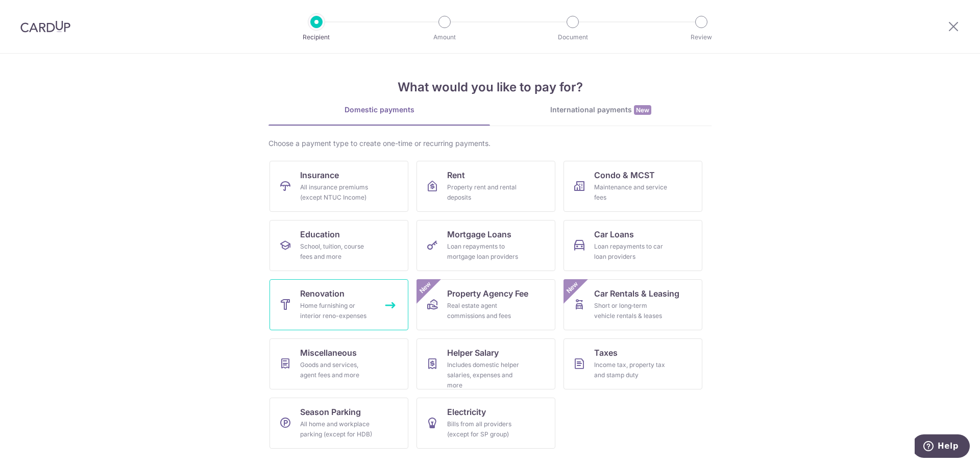
click at [337, 314] on div "Home furnishing or interior reno-expenses" at bounding box center [337, 311] width 74 height 20
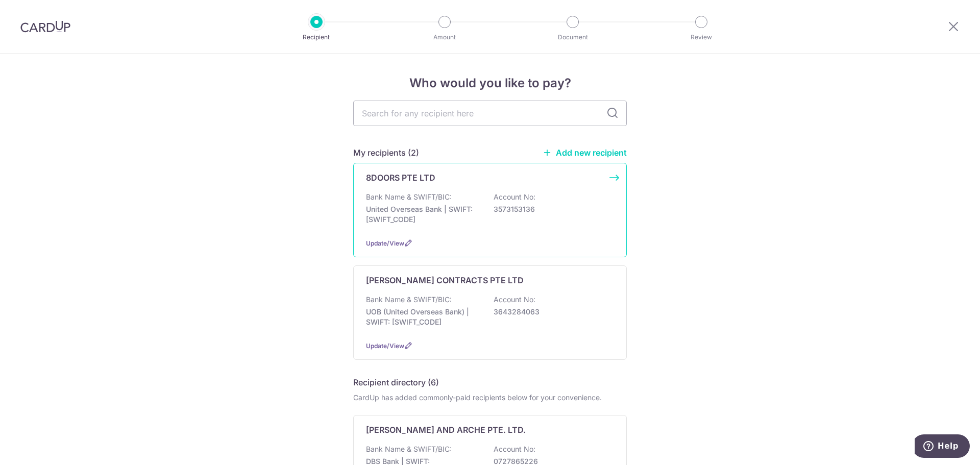
click at [505, 203] on div "Bank Name & SWIFT/BIC: United Overseas Bank | SWIFT: [SWIFT_CODE] Account No: 3…" at bounding box center [490, 211] width 248 height 38
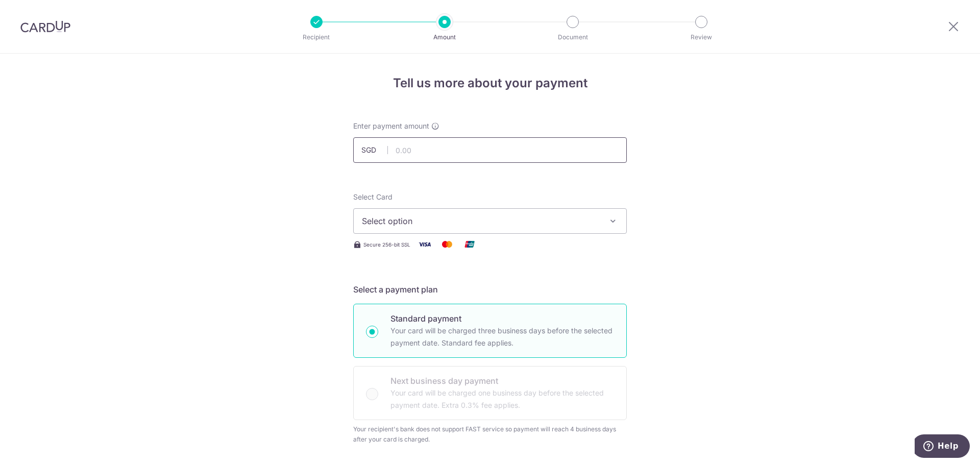
click at [444, 146] on input "text" at bounding box center [490, 150] width 274 height 26
type input "2,464.71"
click at [442, 206] on div "Select Card Select option Add credit card Your Cards **** 9340 **** 5238" at bounding box center [490, 213] width 274 height 42
click at [451, 218] on span "Select option" at bounding box center [481, 221] width 238 height 12
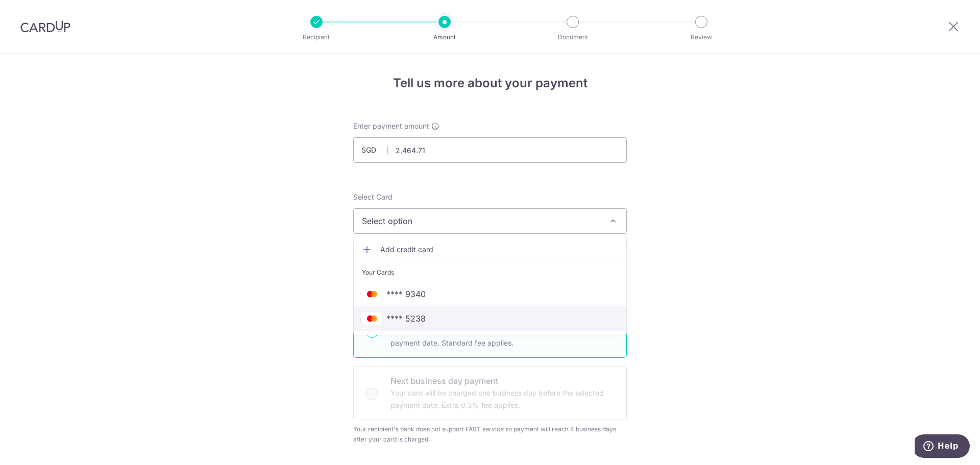
click at [467, 320] on span "**** 5238" at bounding box center [490, 318] width 256 height 12
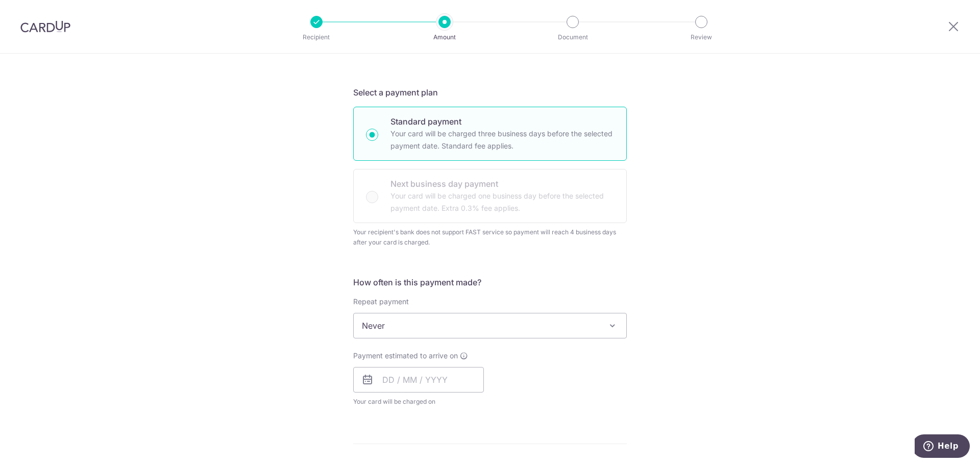
scroll to position [204, 0]
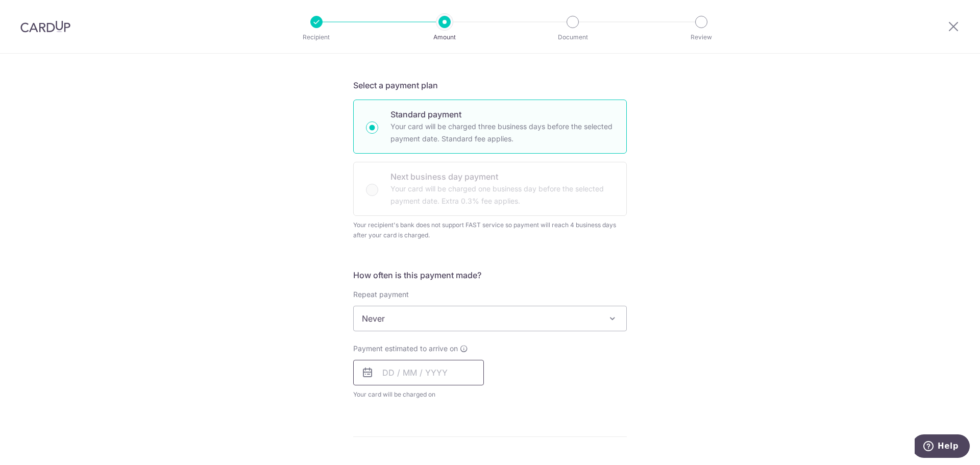
click at [439, 370] on input "text" at bounding box center [418, 373] width 131 height 26
click at [460, 448] on link "4" at bounding box center [456, 445] width 16 height 16
type input "04/09/2025"
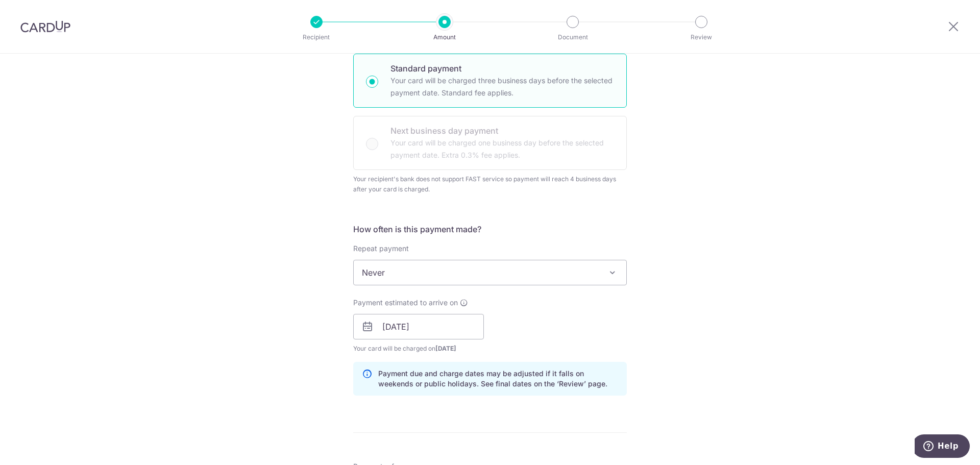
scroll to position [459, 0]
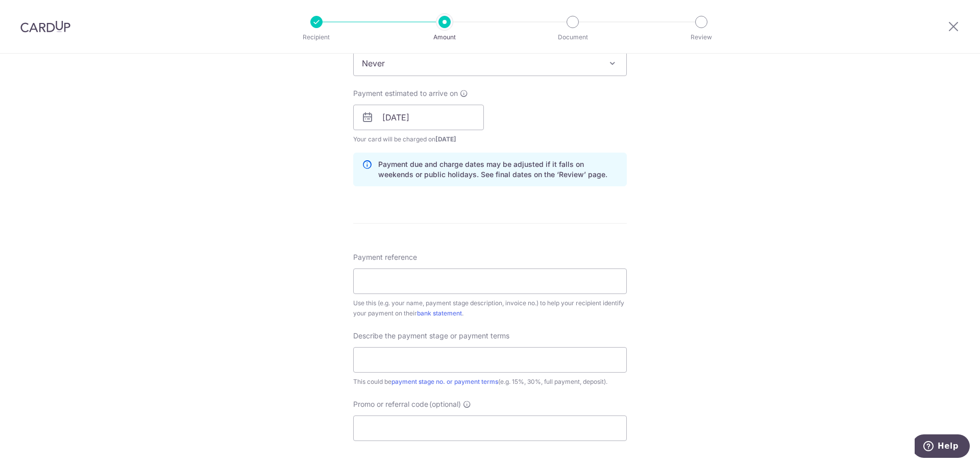
click at [456, 268] on div "Payment reference Use this (e.g. your name, payment stage description, invoice …" at bounding box center [490, 285] width 274 height 66
click at [464, 277] on input "Payment reference" at bounding box center [490, 281] width 274 height 26
paste input "Invoice No: 4730825"
click at [404, 282] on input "Invoice No: 4730825 / 39-08 89 Daws" at bounding box center [490, 281] width 274 height 26
click at [511, 280] on input "Invoice No 4730825 / 39-08 89 Daws" at bounding box center [490, 281] width 274 height 26
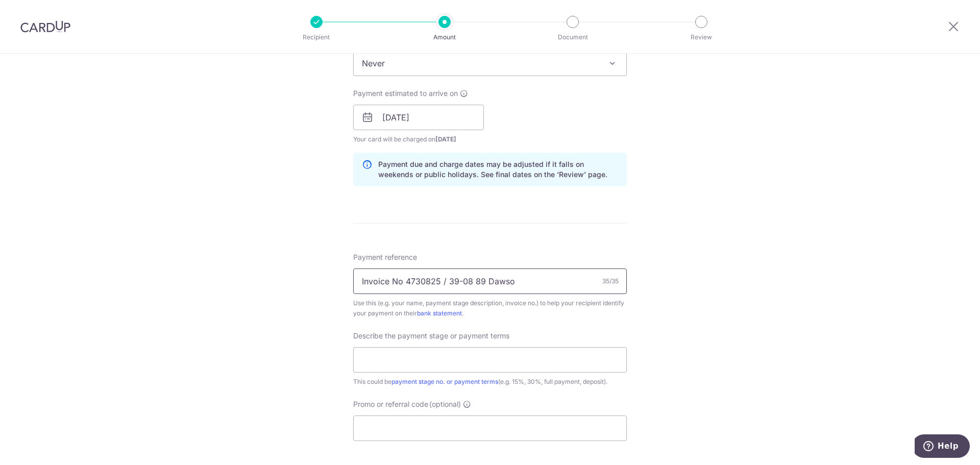
click at [446, 283] on input "Invoice No 4730825 / 39-08 89 Dawso" at bounding box center [490, 281] width 274 height 26
click at [439, 283] on input "Invoice No 4730825 / 39-08 89 Dawso" at bounding box center [490, 281] width 274 height 26
click at [432, 281] on input "Invoice No 4730825 / 39-08 89 Dawso" at bounding box center [490, 281] width 274 height 26
click at [399, 282] on input "Invoice No 4730825 / 39-08 89 Dawso" at bounding box center [490, 281] width 274 height 26
click at [499, 281] on input "Invoice 4730825 / 39-08 89 Dawso" at bounding box center [490, 281] width 274 height 26
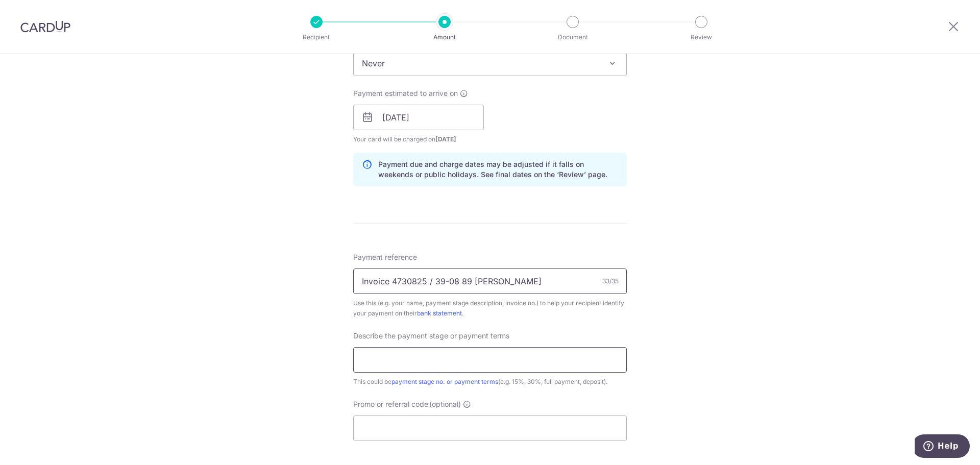
type input "Invoice 4730825 / 39-08 89 Dawson"
click at [453, 362] on input "text" at bounding box center [490, 360] width 274 height 26
type input "Full payment"
click at [657, 325] on div "Tell us more about your payment Enter payment amount SGD 2,464.71 2464.71 Selec…" at bounding box center [490, 123] width 980 height 1058
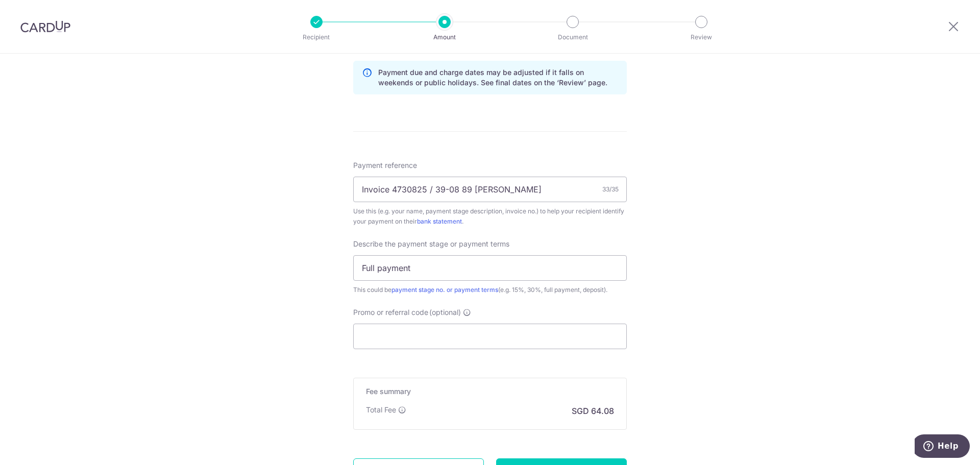
scroll to position [647, 0]
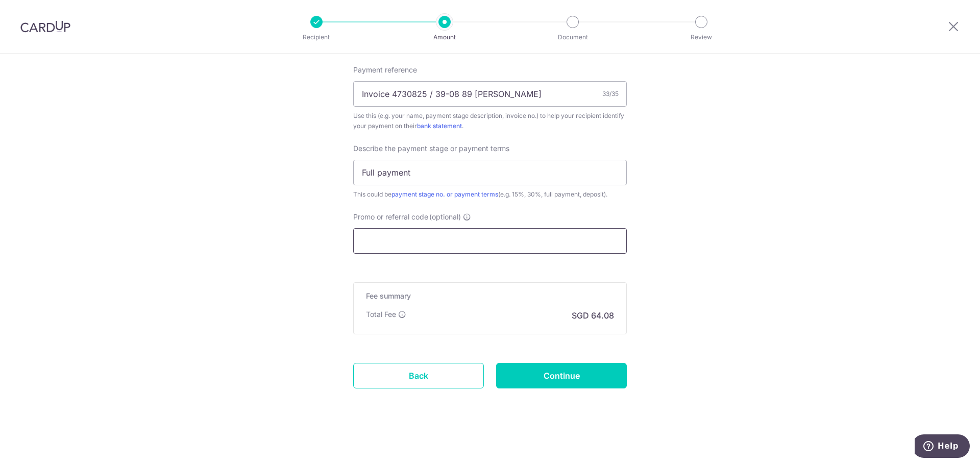
click at [463, 238] on input "Promo or referral code (optional)" at bounding box center [490, 241] width 274 height 26
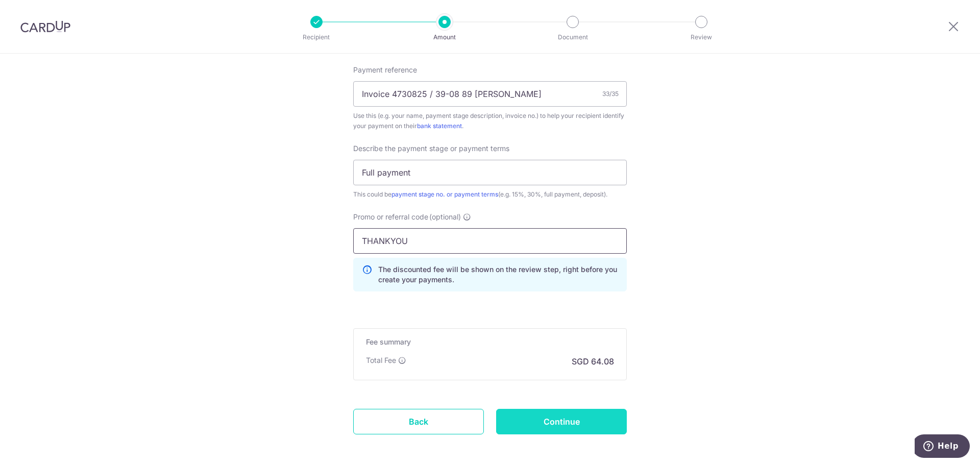
type input "THANKYOU"
click at [555, 419] on input "Continue" at bounding box center [561, 422] width 131 height 26
type input "Create Schedule"
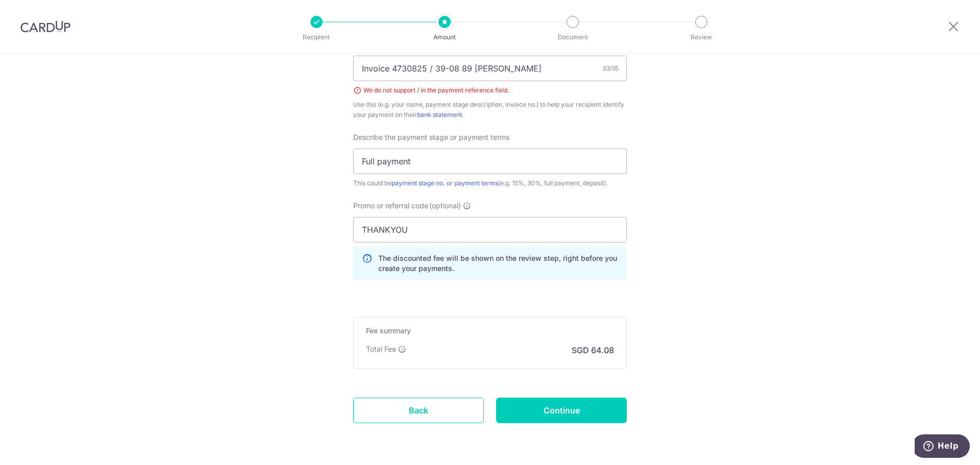
scroll to position [602, 0]
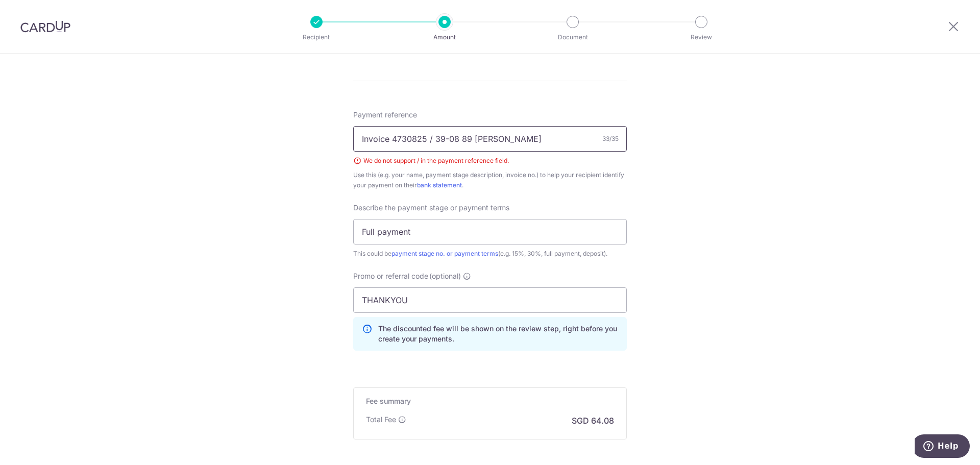
click at [429, 138] on input "Invoice 4730825 / 39-08 89 Dawson" at bounding box center [490, 139] width 274 height 26
type input "Invoice 4730825 39-08 89 Dawson"
click at [656, 221] on div "Tell us more about your payment Enter payment amount SGD 2,464.71 2464.71 Selec…" at bounding box center [490, 11] width 980 height 1118
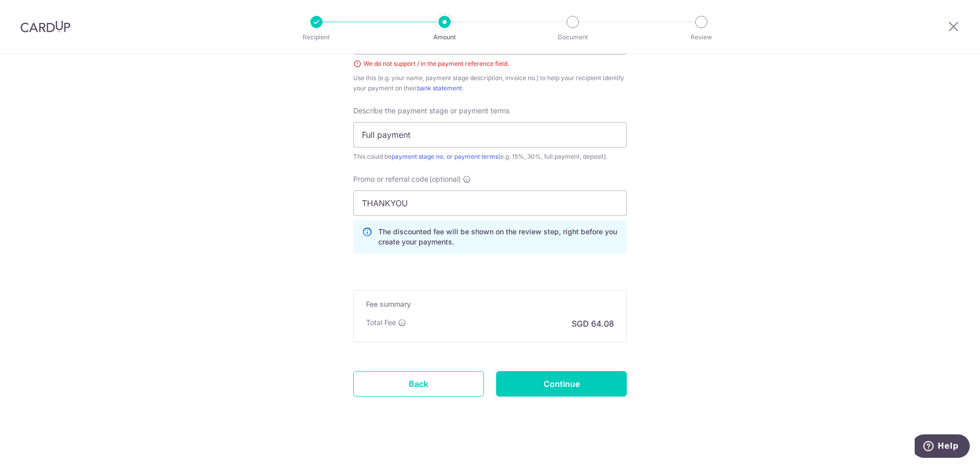
scroll to position [704, 0]
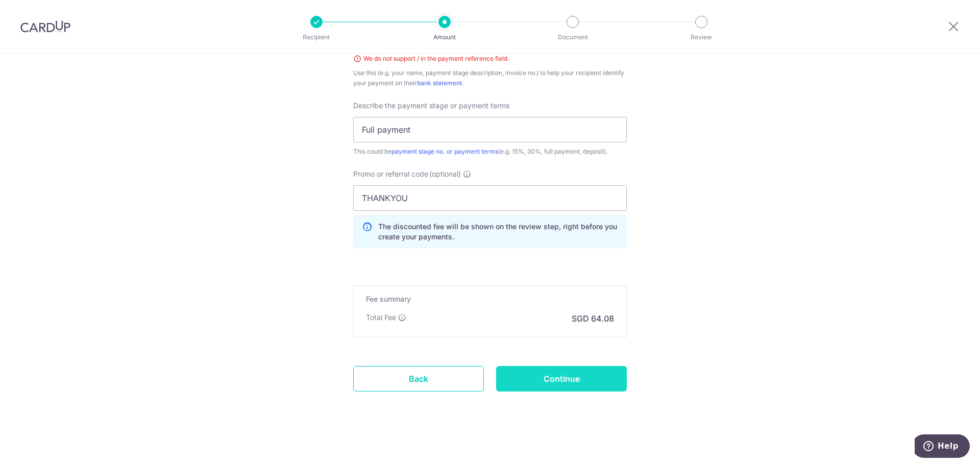
click at [580, 380] on input "Continue" at bounding box center [561, 379] width 131 height 26
type input "Create Schedule"
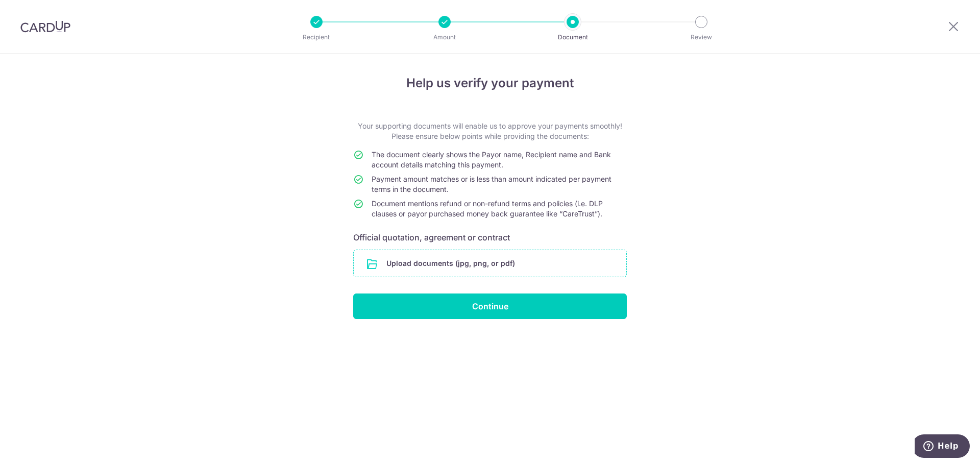
click at [461, 261] on input "file" at bounding box center [490, 263] width 273 height 27
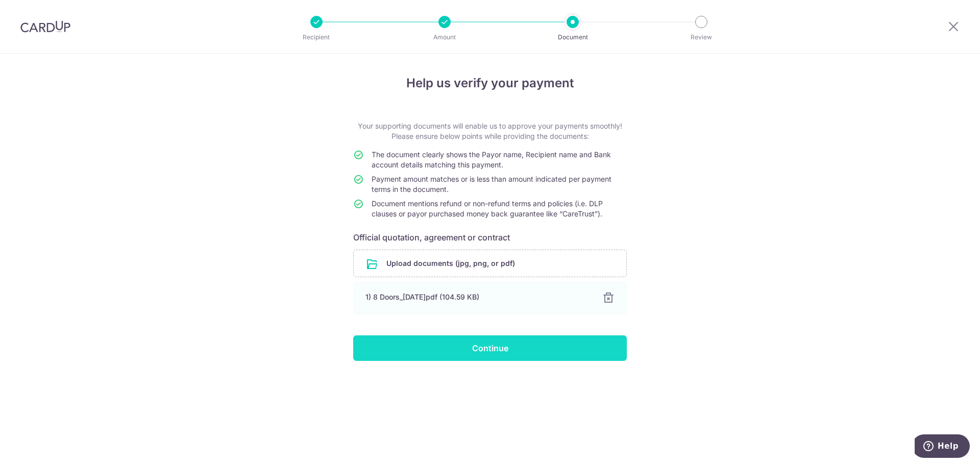
click at [474, 350] on input "Continue" at bounding box center [490, 348] width 274 height 26
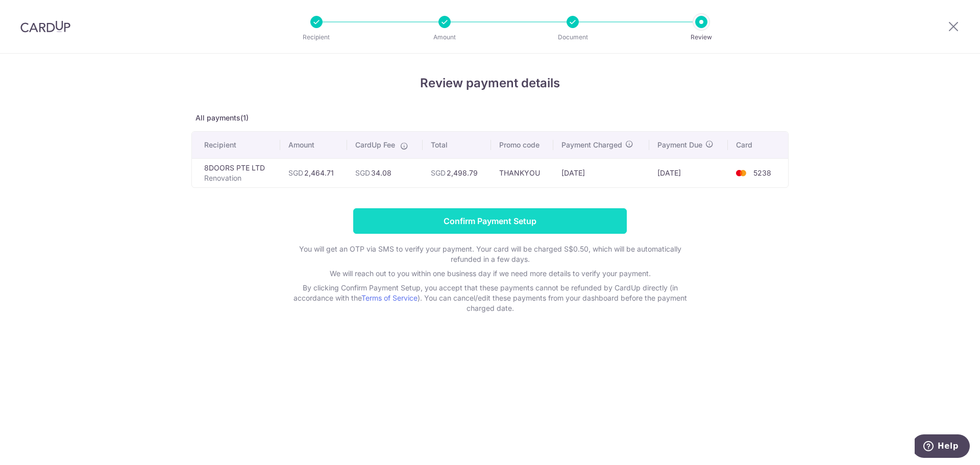
click at [496, 225] on input "Confirm Payment Setup" at bounding box center [490, 221] width 274 height 26
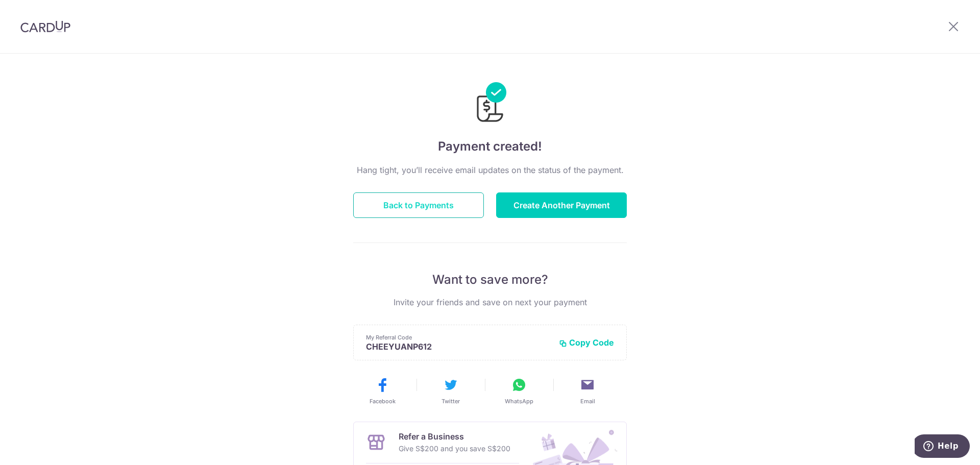
click at [428, 206] on button "Back to Payments" at bounding box center [418, 205] width 131 height 26
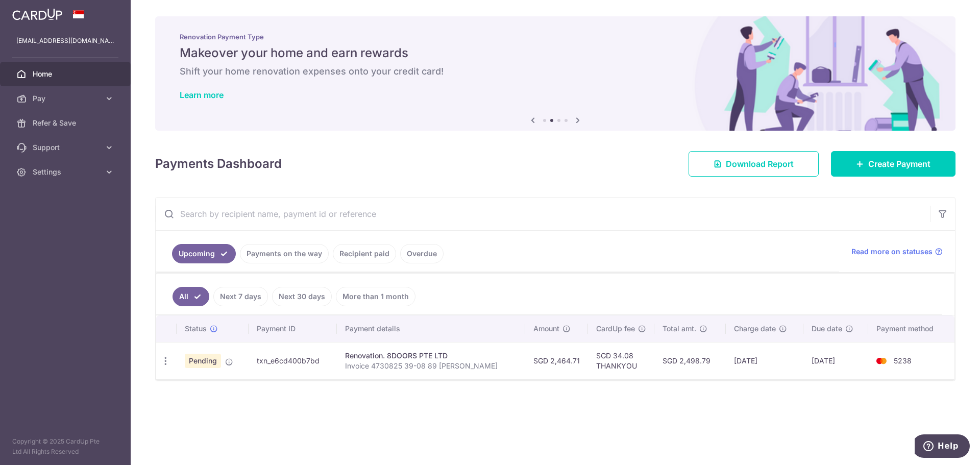
click at [265, 414] on div "× Pause Schedule Pause all future payments in this series Pause just this one p…" at bounding box center [555, 232] width 849 height 465
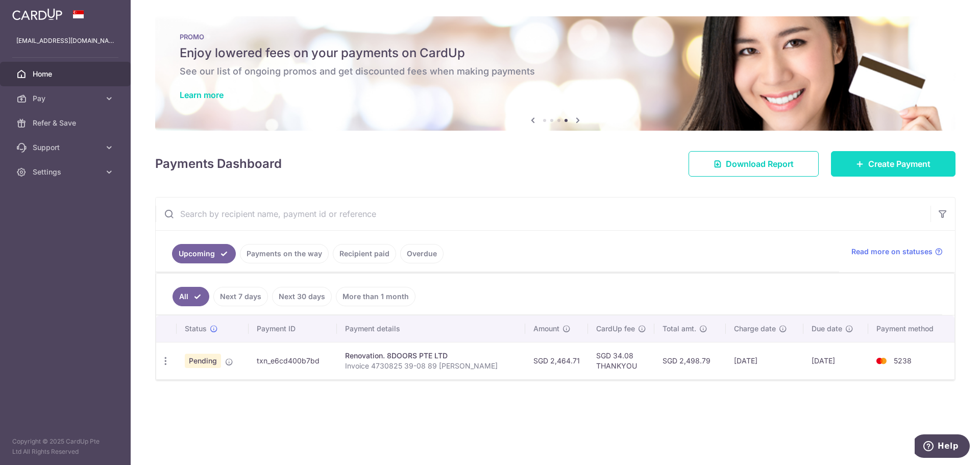
click at [889, 160] on span "Create Payment" at bounding box center [899, 164] width 62 height 12
